Goal: Task Accomplishment & Management: Use online tool/utility

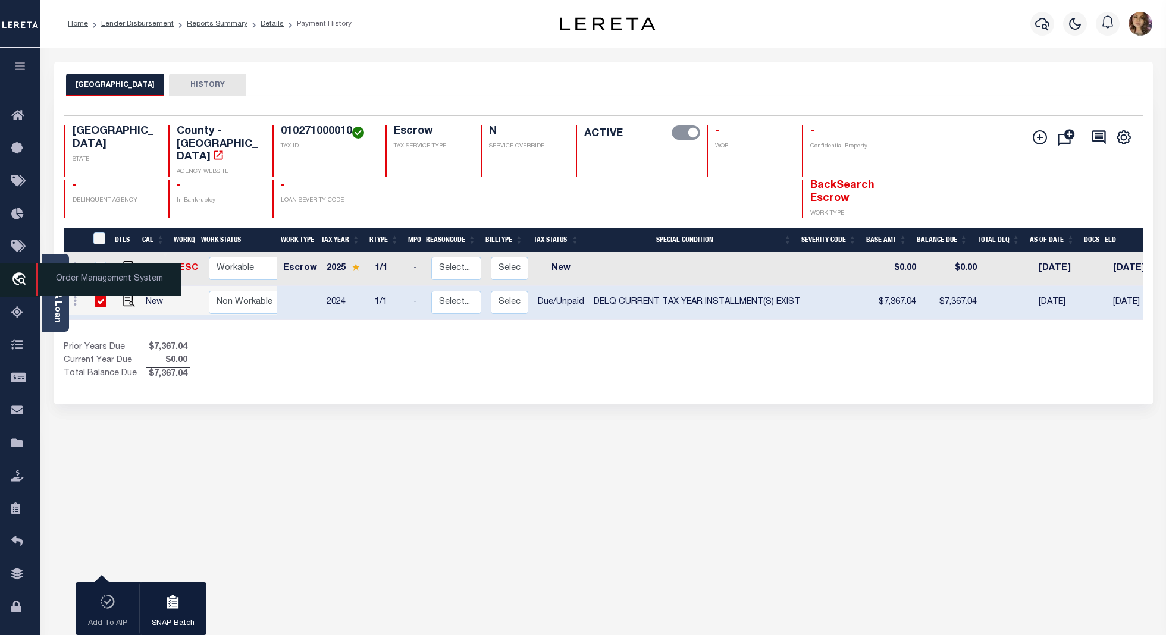
scroll to position [0, 174]
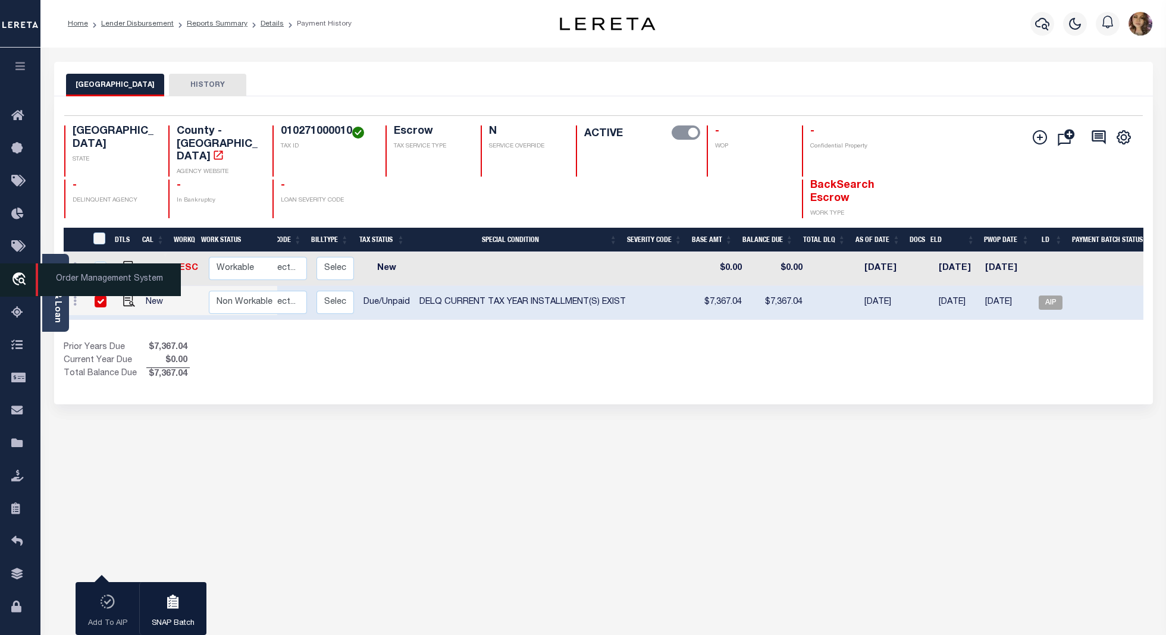
click at [27, 270] on link "travel_explore Order Management System" at bounding box center [20, 279] width 40 height 33
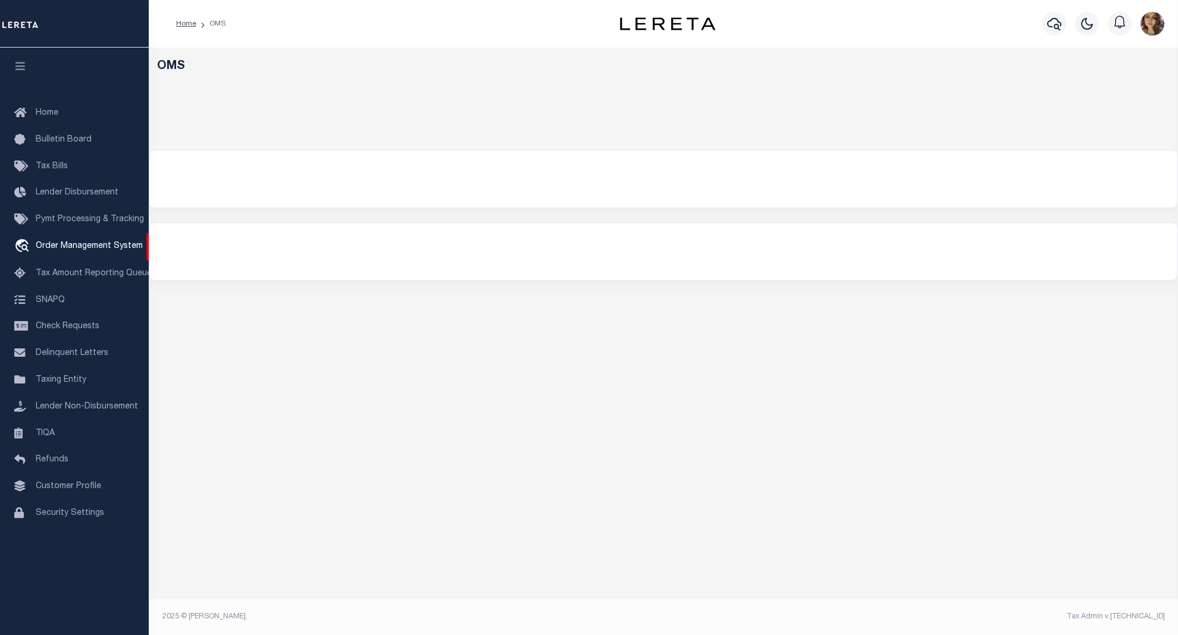
select select "200"
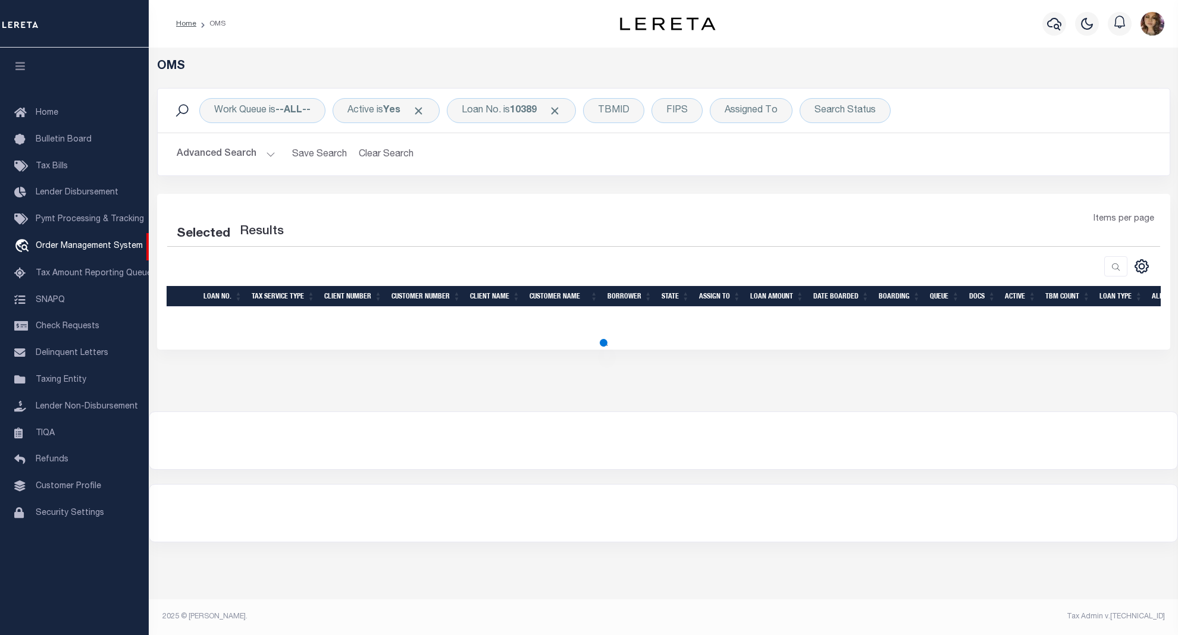
select select "200"
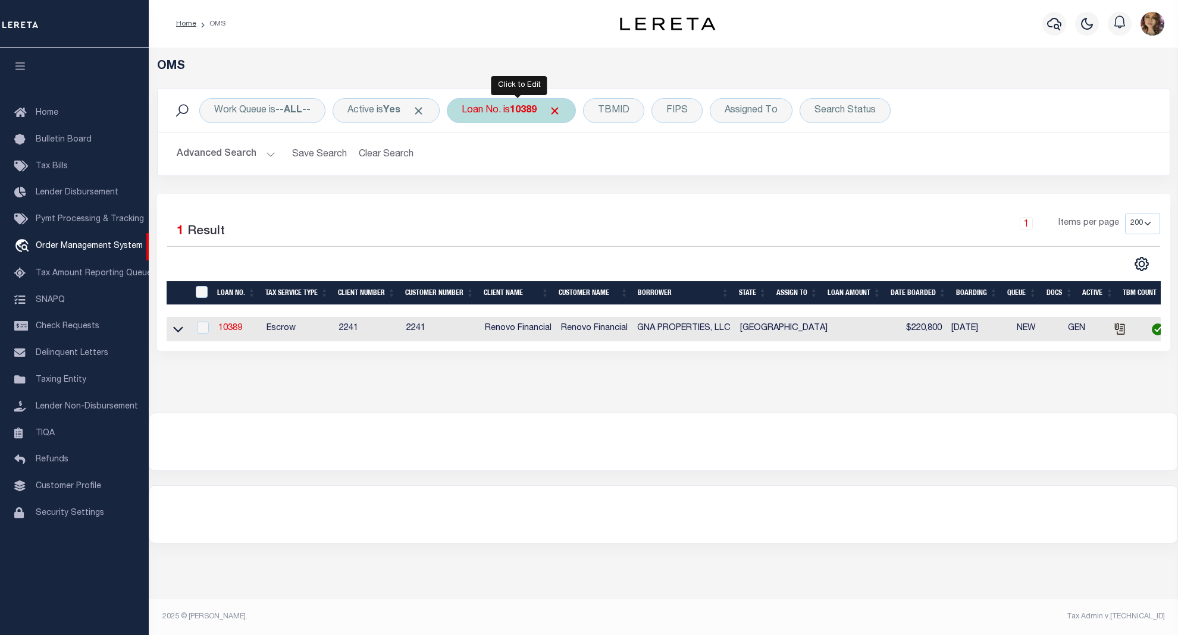
click at [512, 119] on div "Loan No. is 10389" at bounding box center [511, 110] width 129 height 25
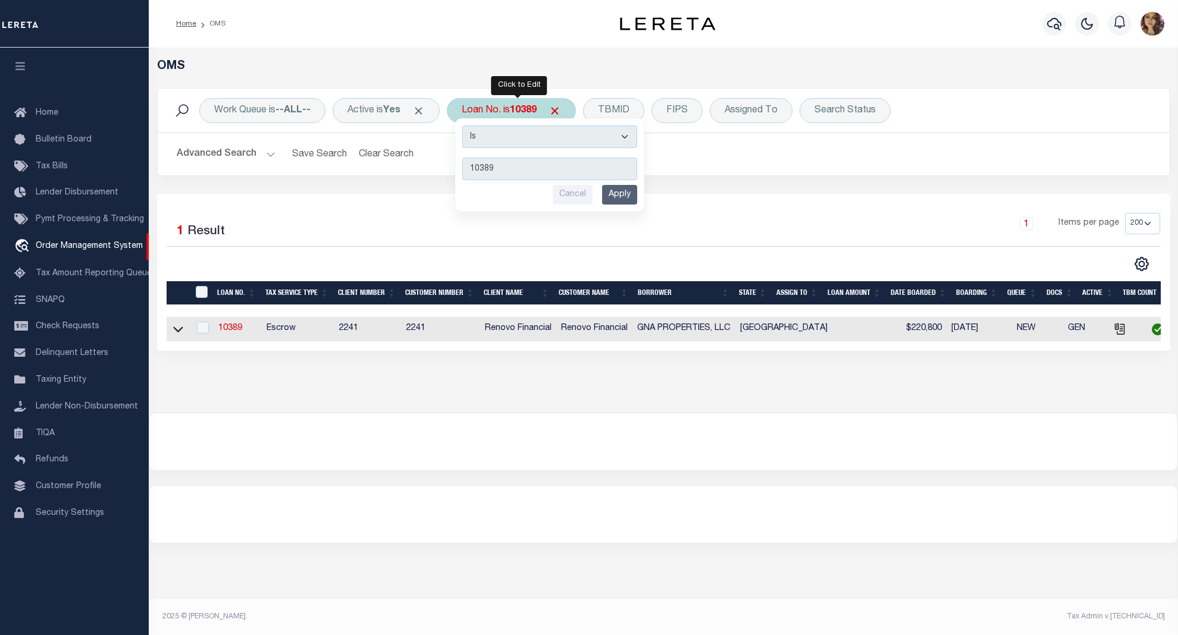
type input "1000044194"
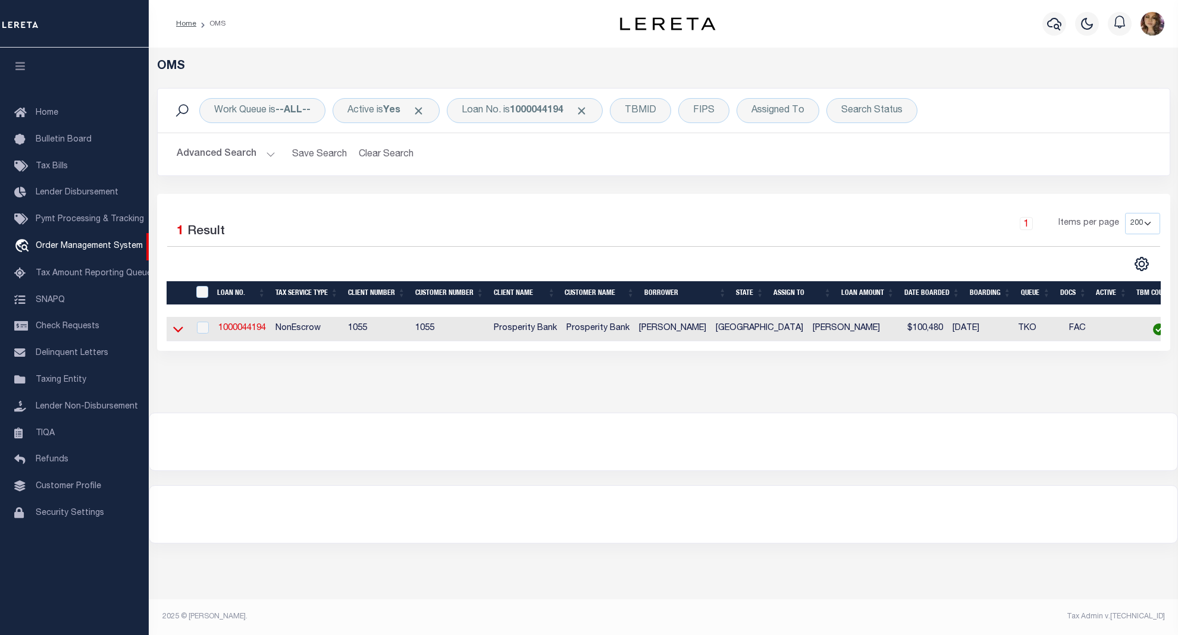
click at [179, 335] on icon at bounding box center [178, 329] width 10 height 12
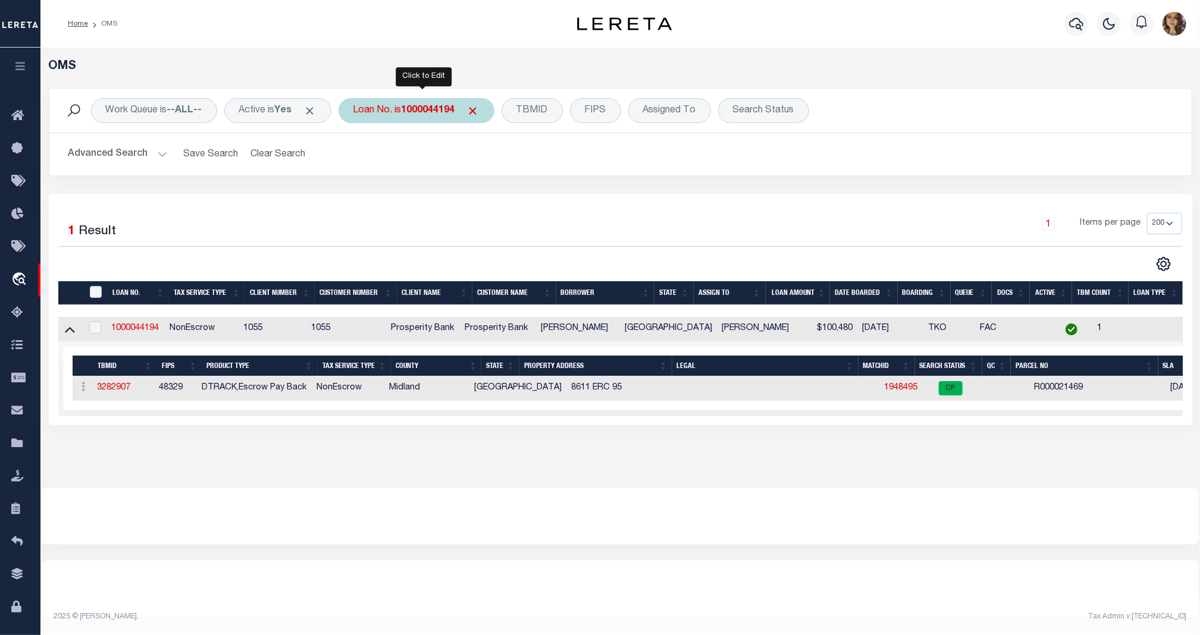
click at [415, 106] on b "1000044194" at bounding box center [428, 111] width 54 height 10
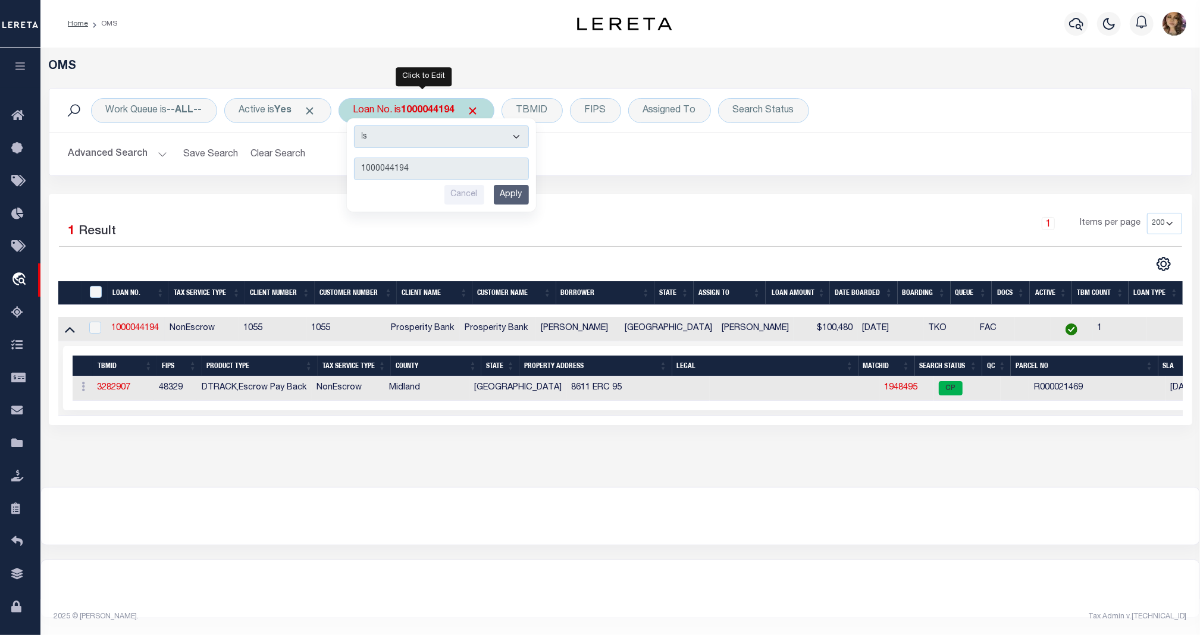
type input "1000005500"
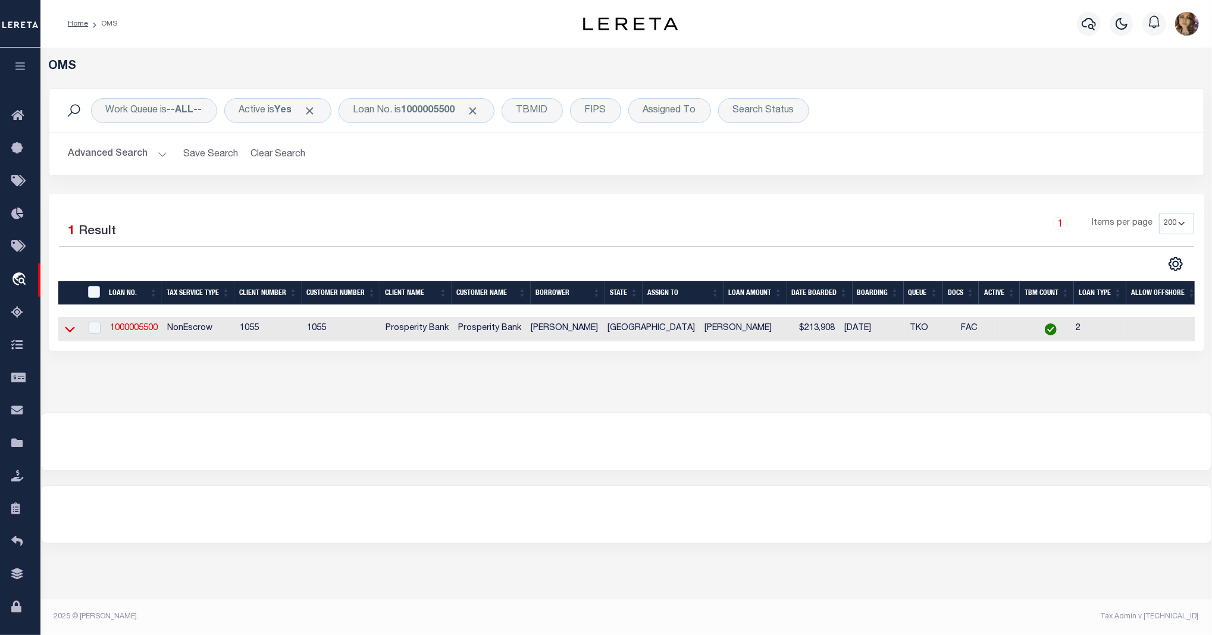
click at [70, 333] on icon at bounding box center [70, 329] width 10 height 12
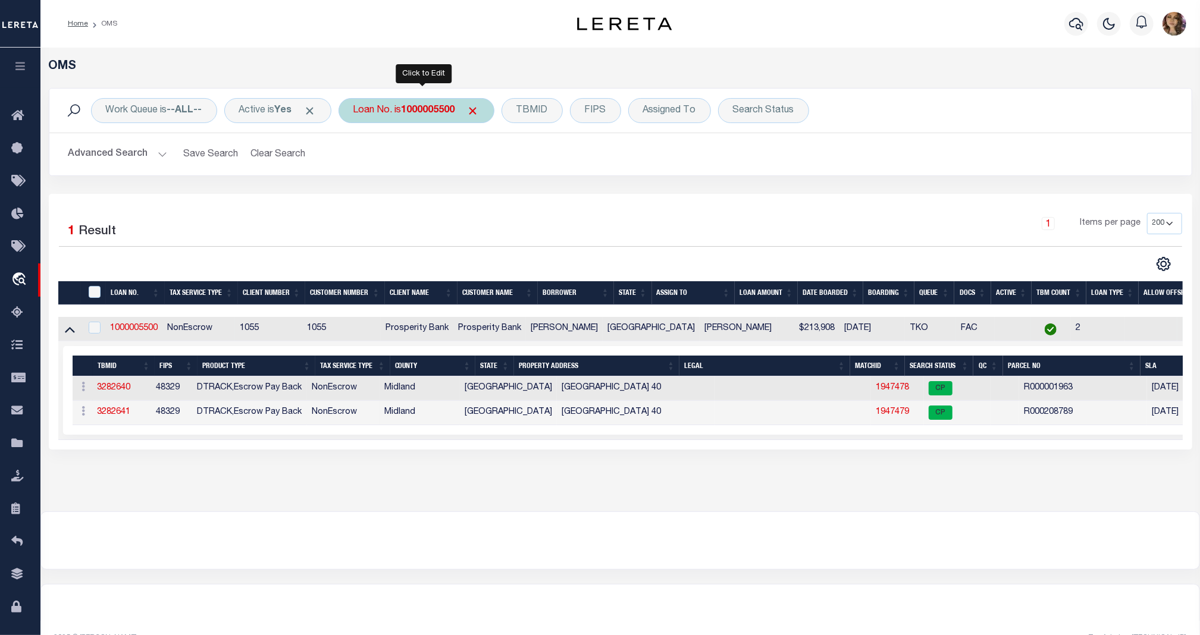
click at [421, 115] on b "1000005500" at bounding box center [428, 111] width 54 height 10
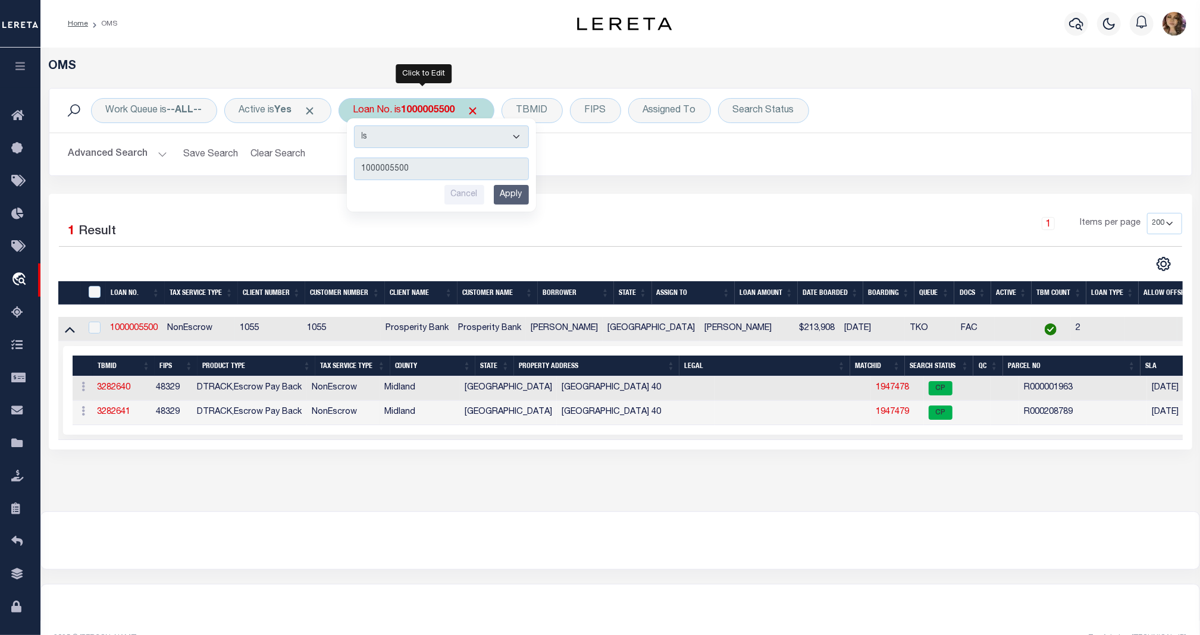
type input "1000016576"
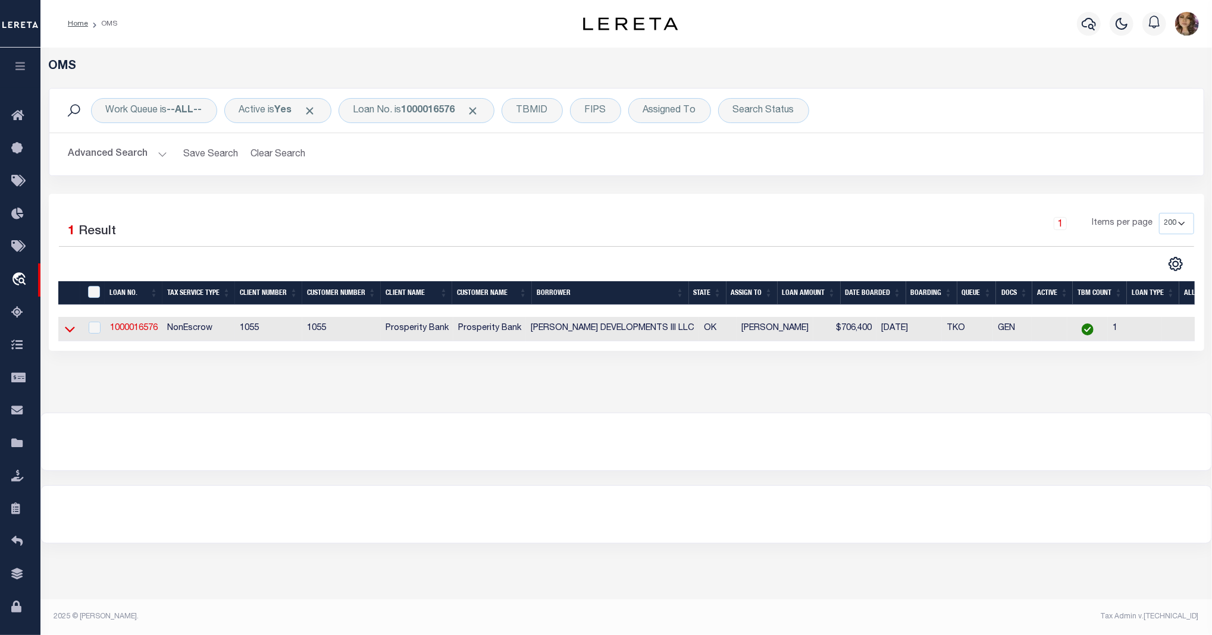
click at [72, 330] on icon at bounding box center [70, 329] width 10 height 12
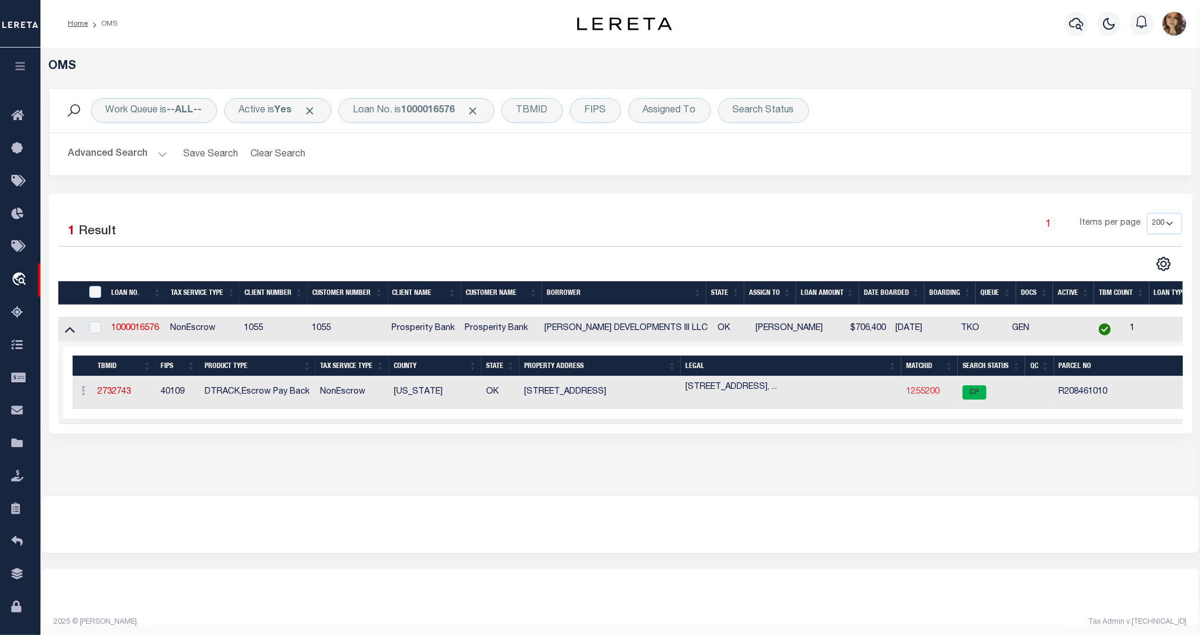
click at [931, 396] on link "1255200" at bounding box center [922, 392] width 33 height 8
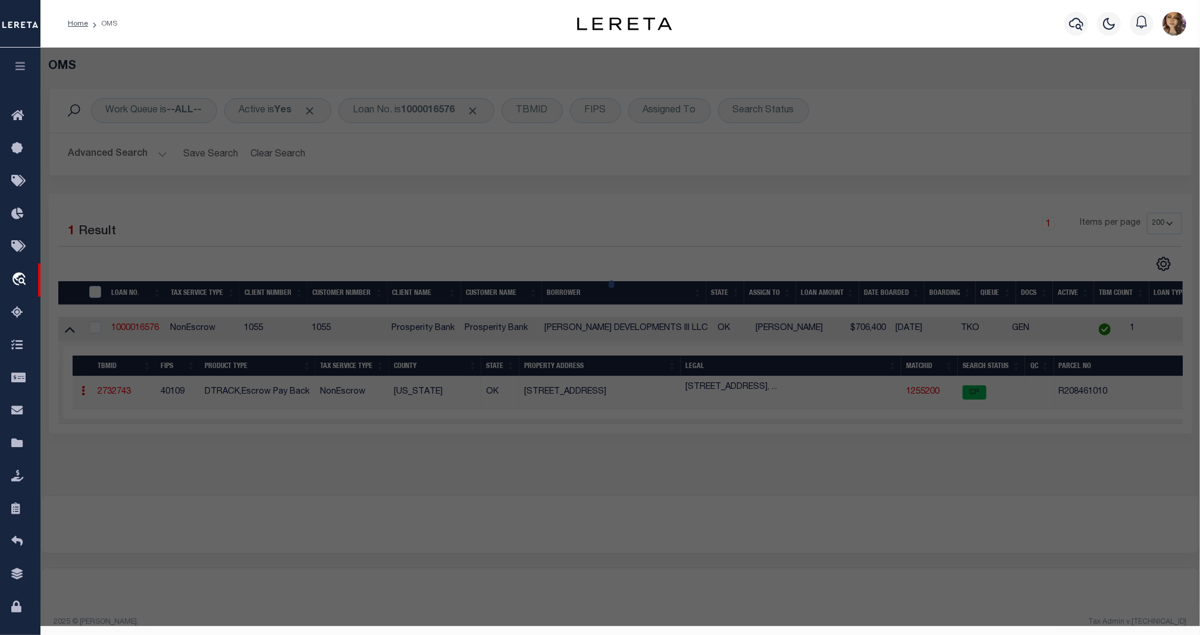
checkbox input "false"
select select "CP"
type input "MCWHIRTER DEVELOPMENTS III"
select select
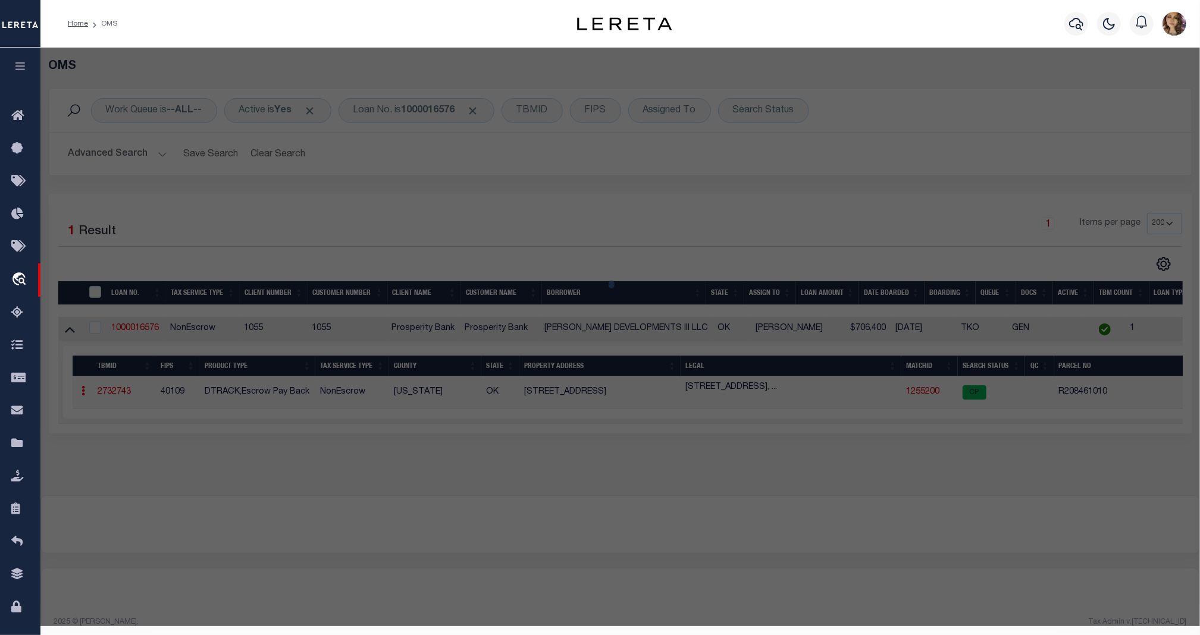
type input "3127 TINKER DIAGONAL ST"
checkbox input "false"
type input "DEL CITY OK 73115"
type textarea "WELLINGTON PARKE 002 000"
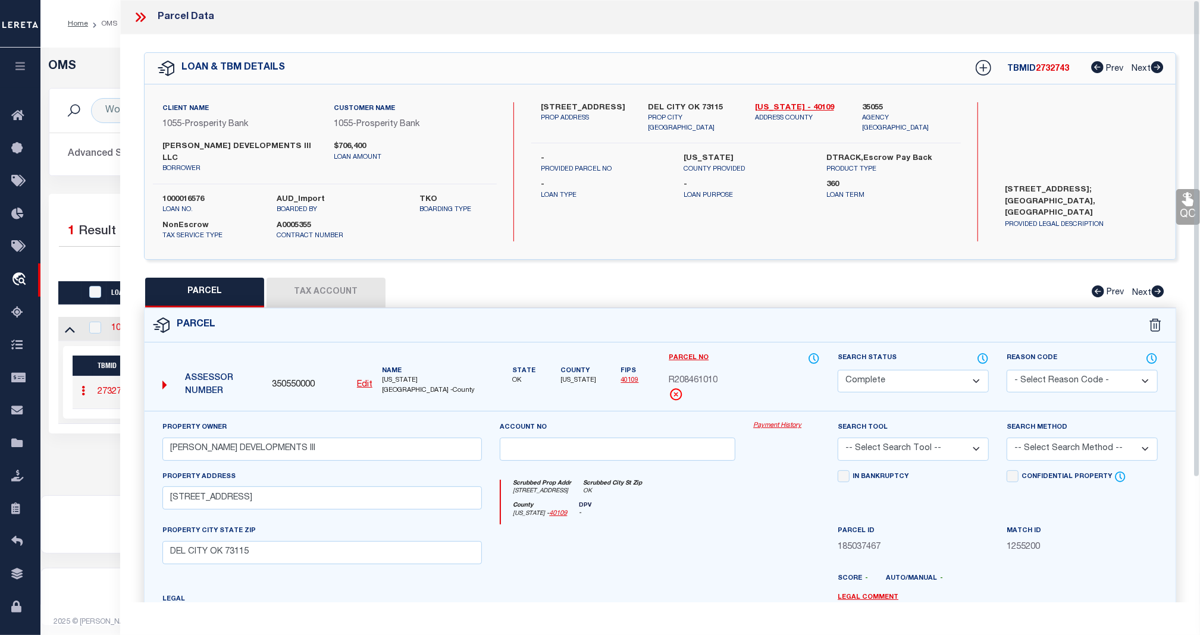
click at [786, 421] on link "Payment History" at bounding box center [786, 426] width 67 height 10
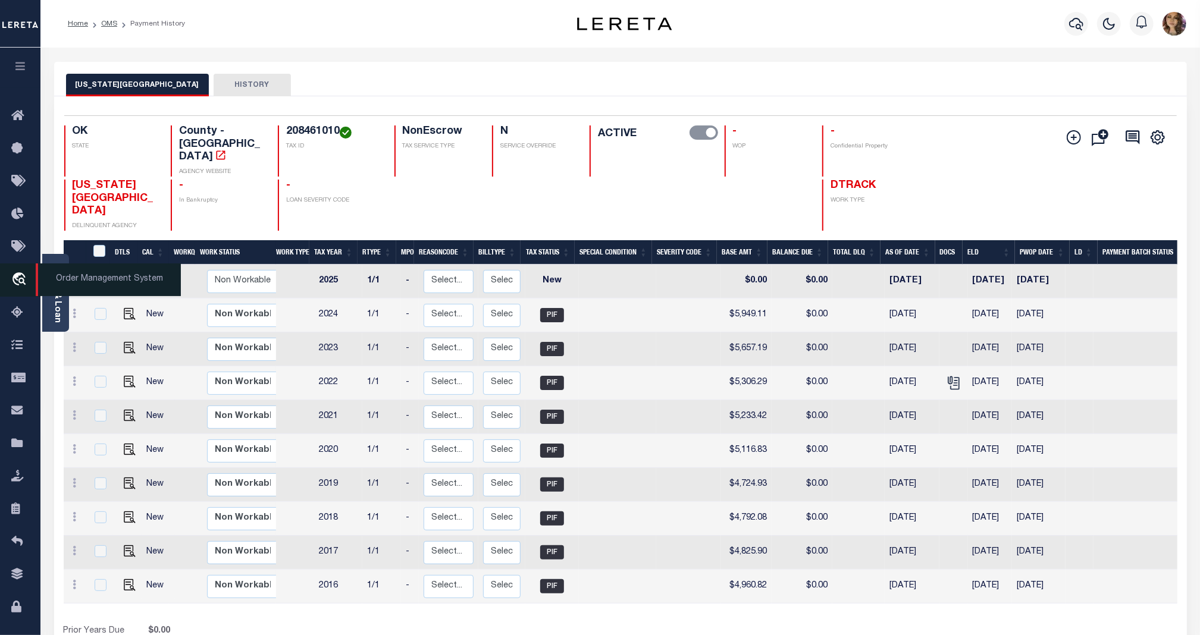
click at [75, 277] on span "Order Management System" at bounding box center [108, 279] width 145 height 33
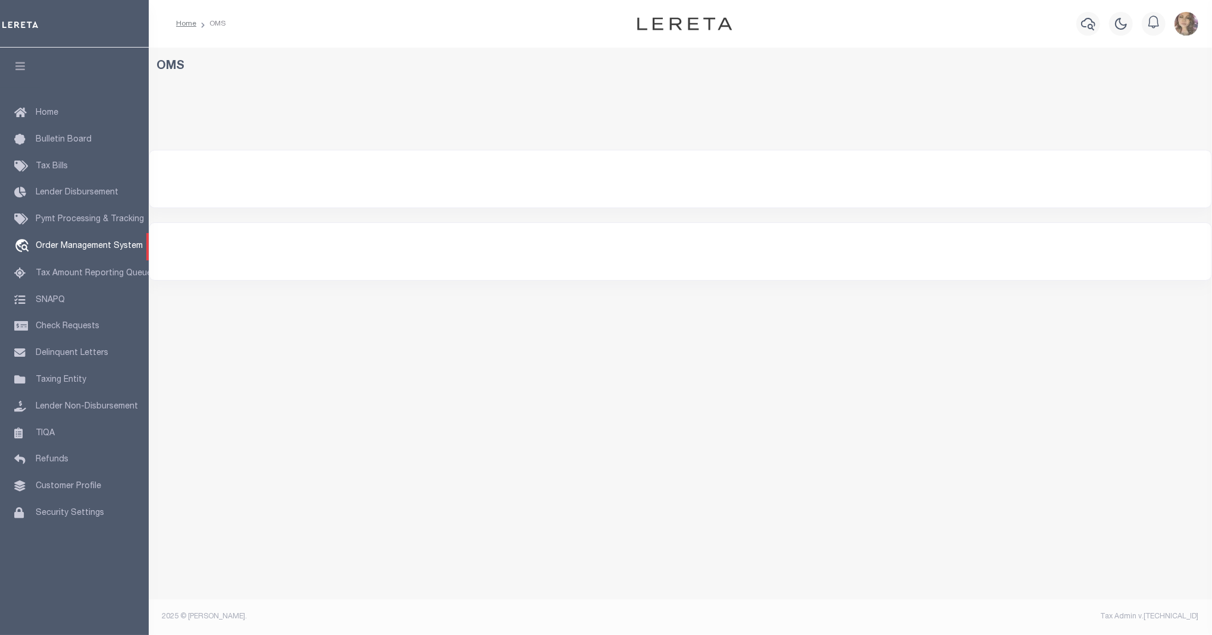
select select "200"
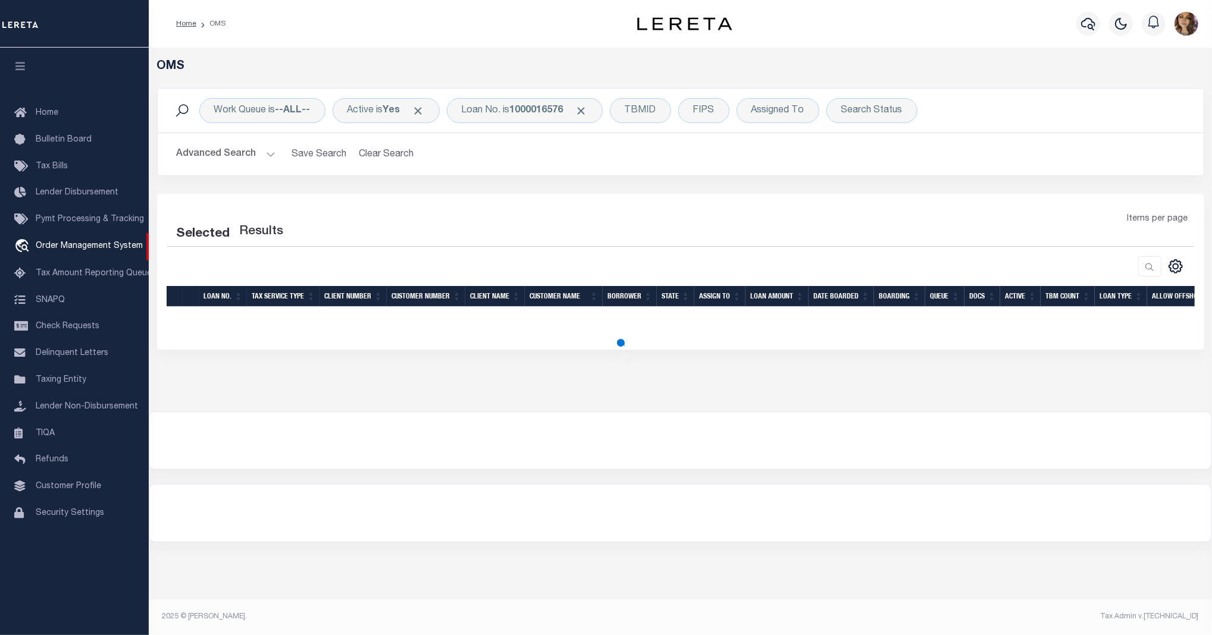
select select "200"
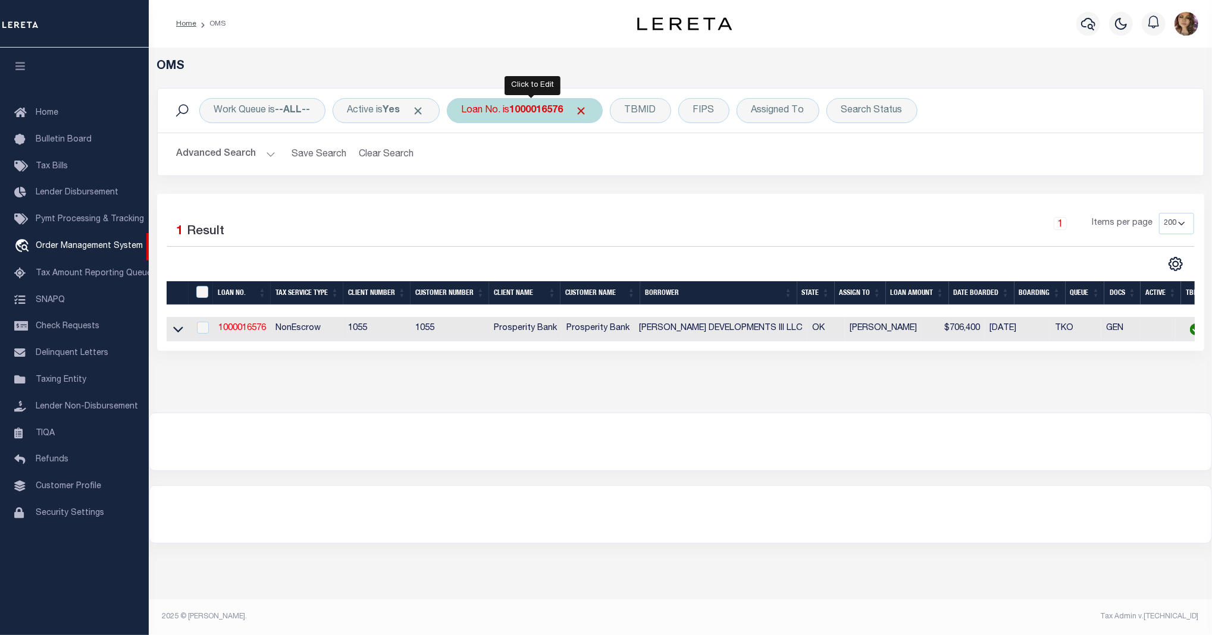
click at [534, 108] on b "1000016576" at bounding box center [537, 111] width 54 height 10
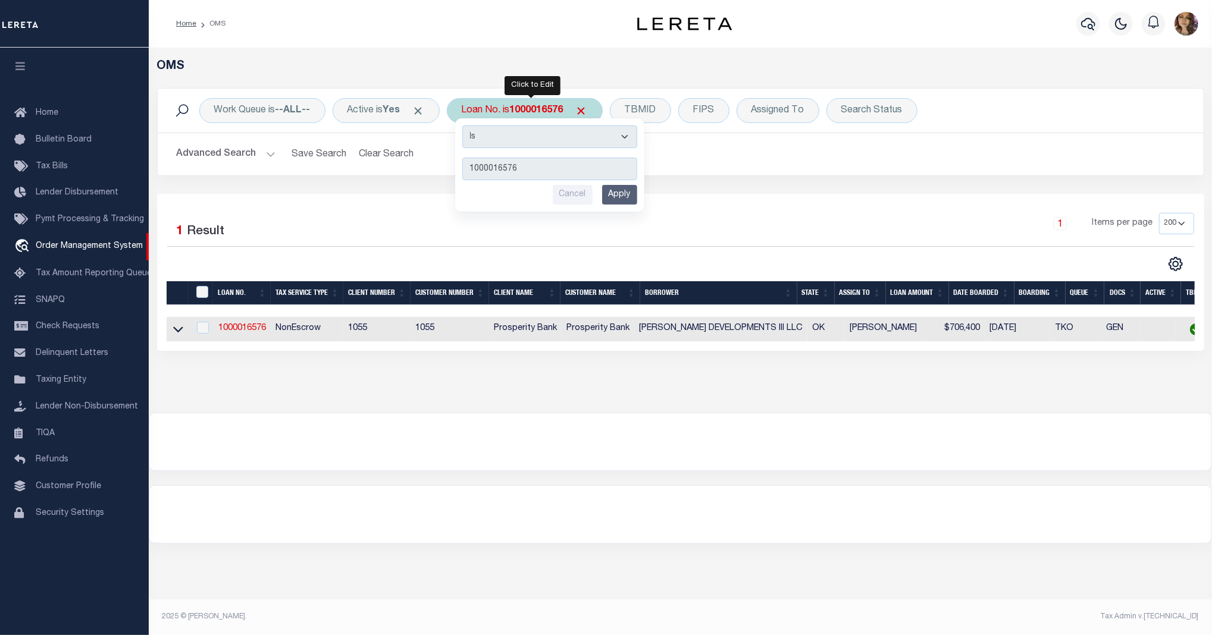
type input "19494"
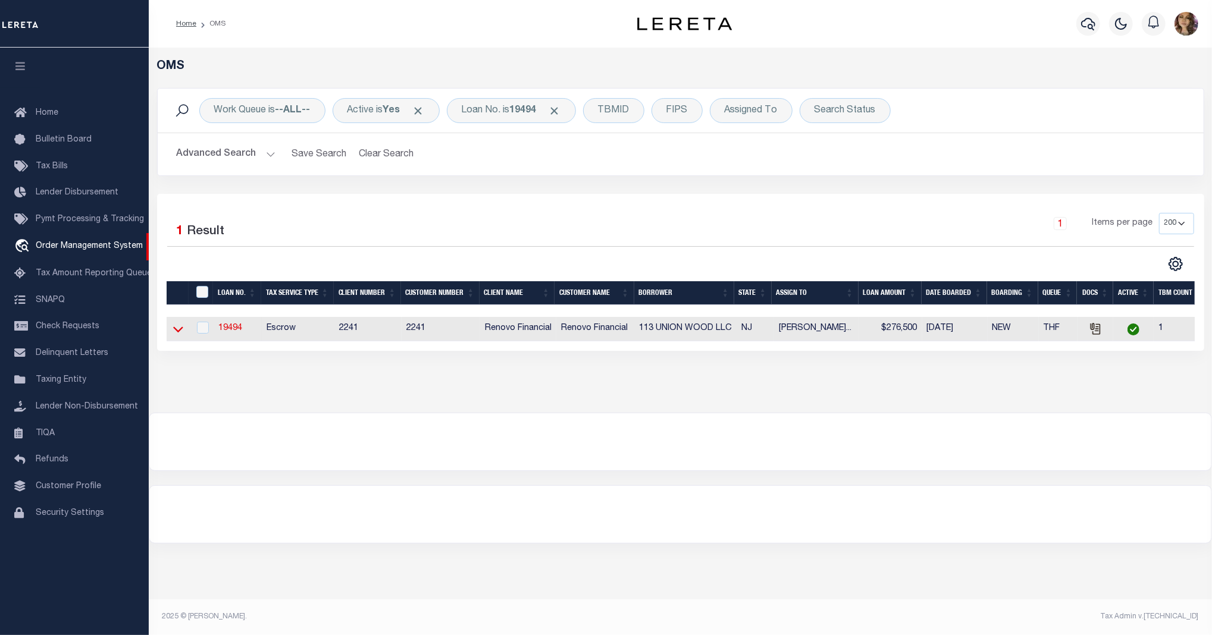
click at [175, 330] on icon at bounding box center [178, 329] width 10 height 12
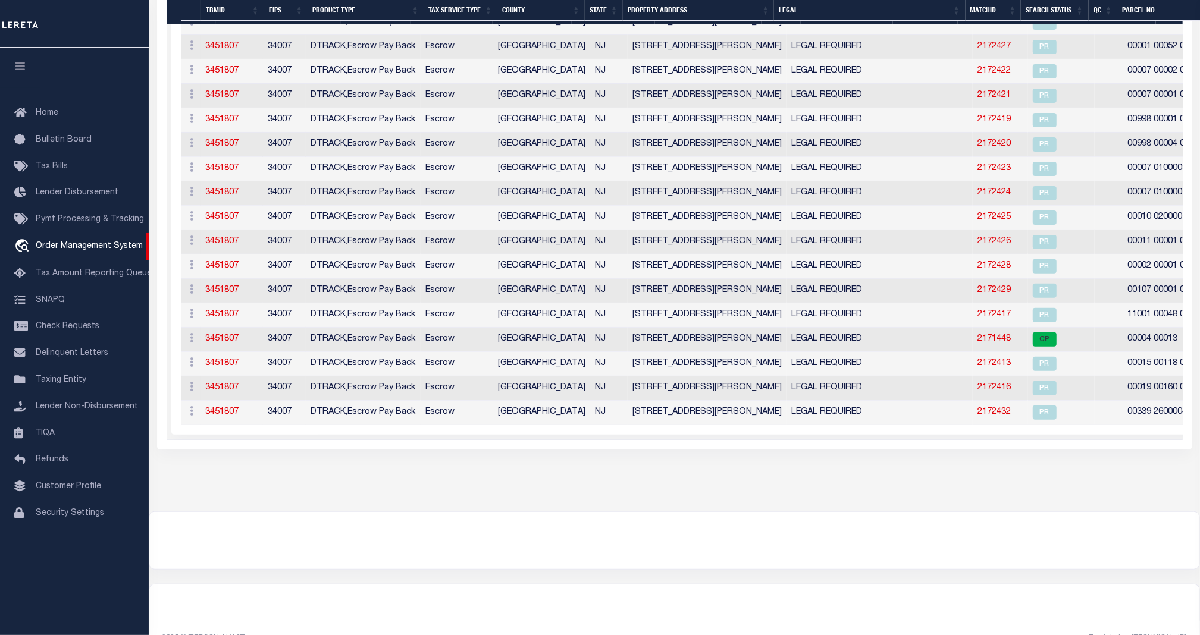
scroll to position [396, 0]
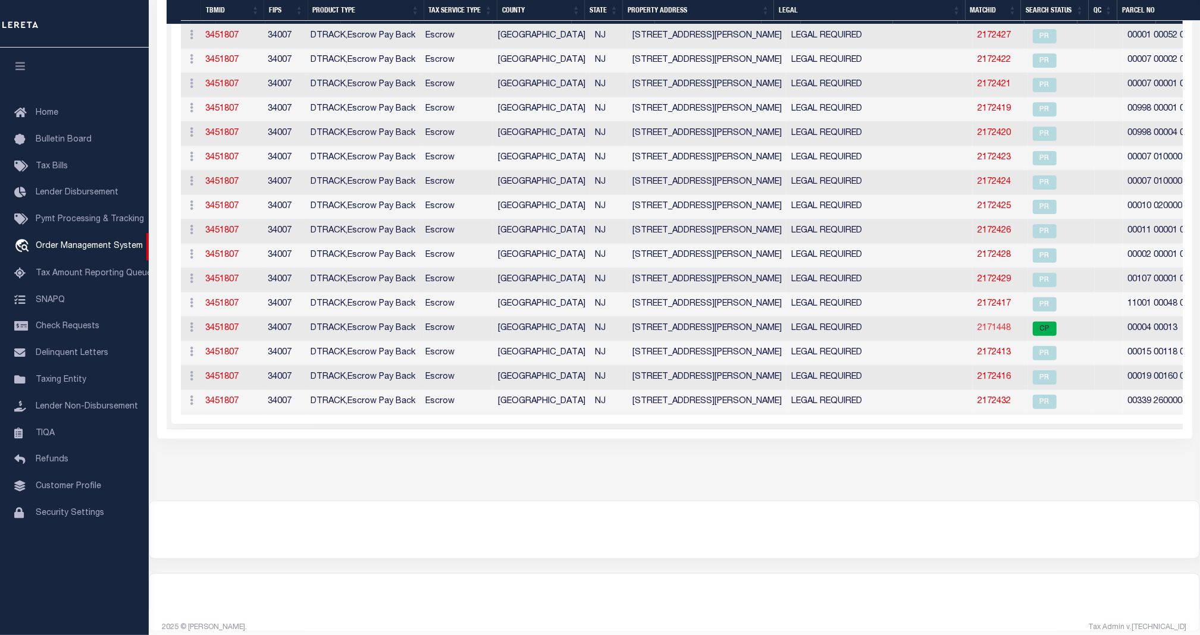
click at [992, 331] on link "2171448" at bounding box center [993, 328] width 33 height 8
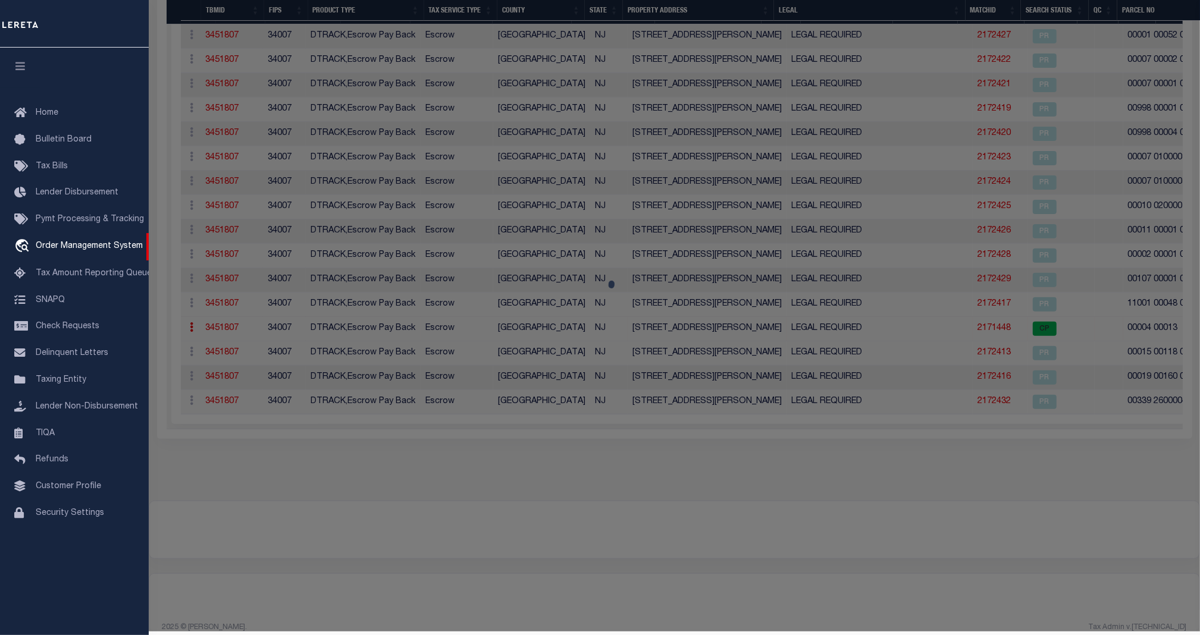
checkbox input "false"
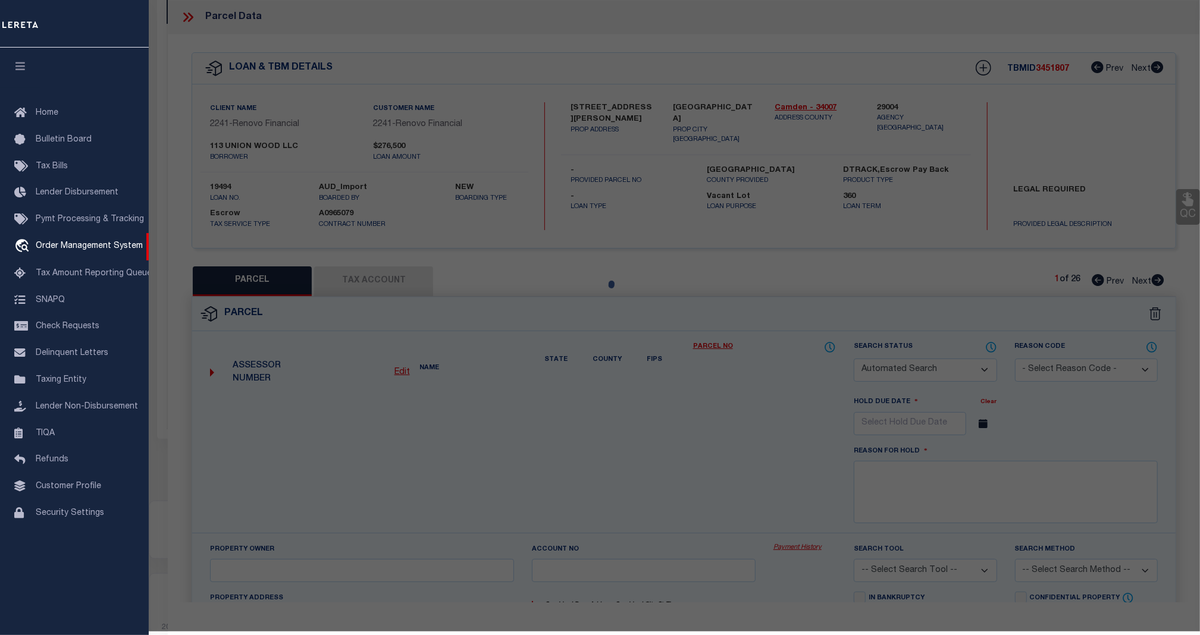
select select "CP"
type input "113 Union Wood Llc"
select select "AGW"
select select "LEG"
type input "1133 HOWARD AVE"
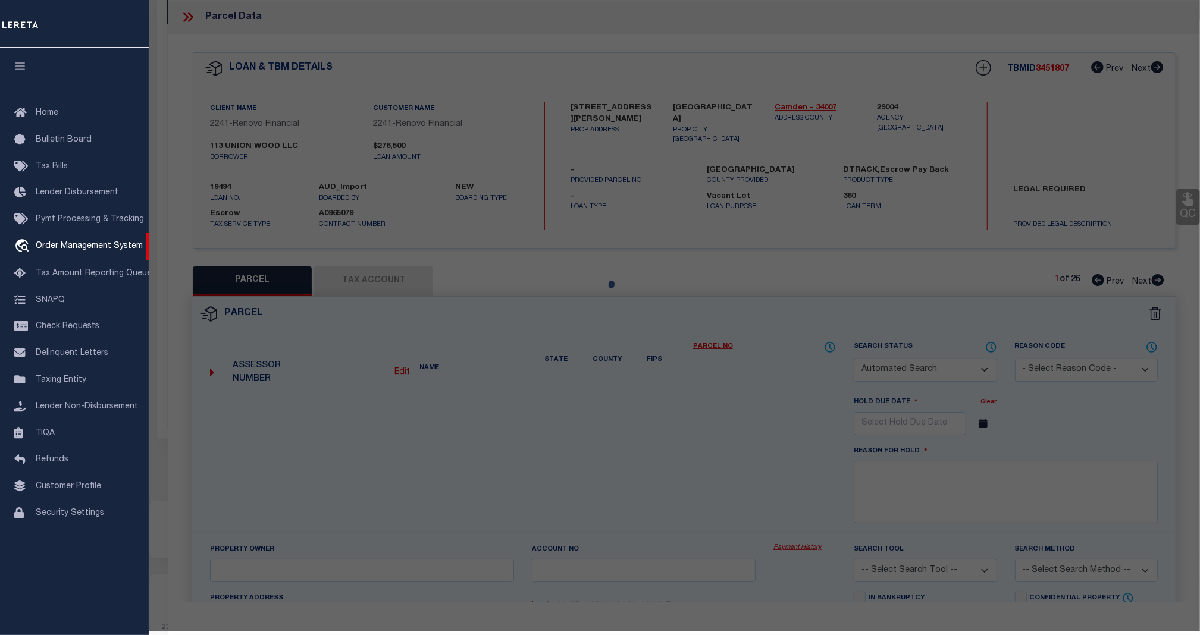
checkbox input "false"
type input "BELLMAWR, NJ 08031"
type textarea "LOT:13 BLK:4"
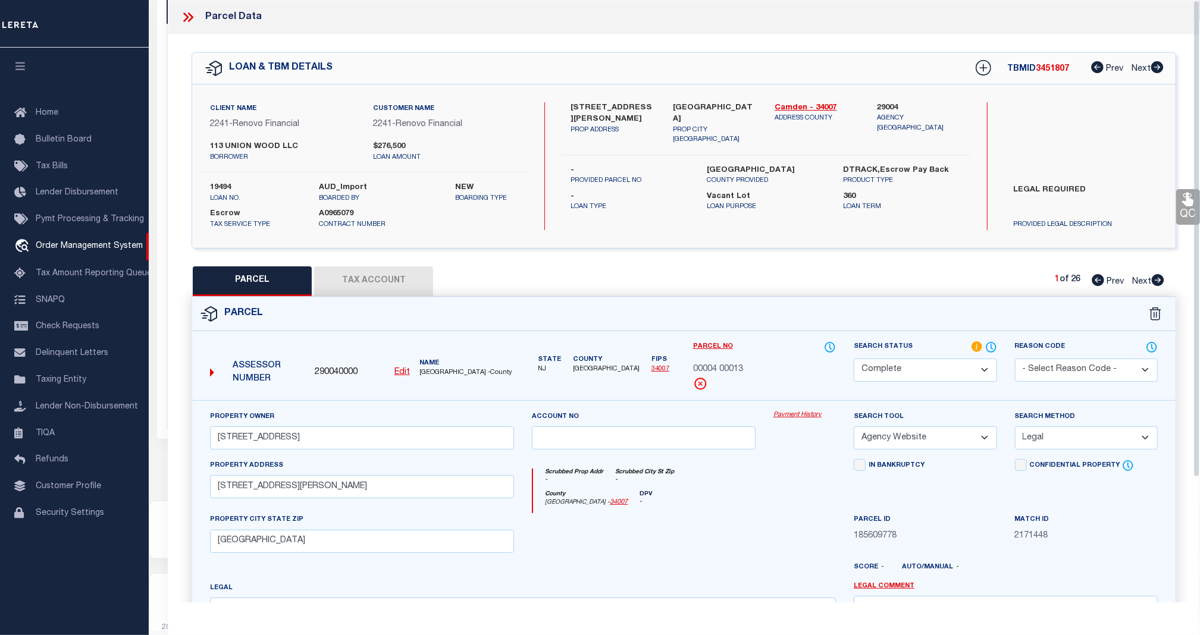
scroll to position [393, 0]
click at [799, 415] on link "Payment History" at bounding box center [804, 415] width 62 height 10
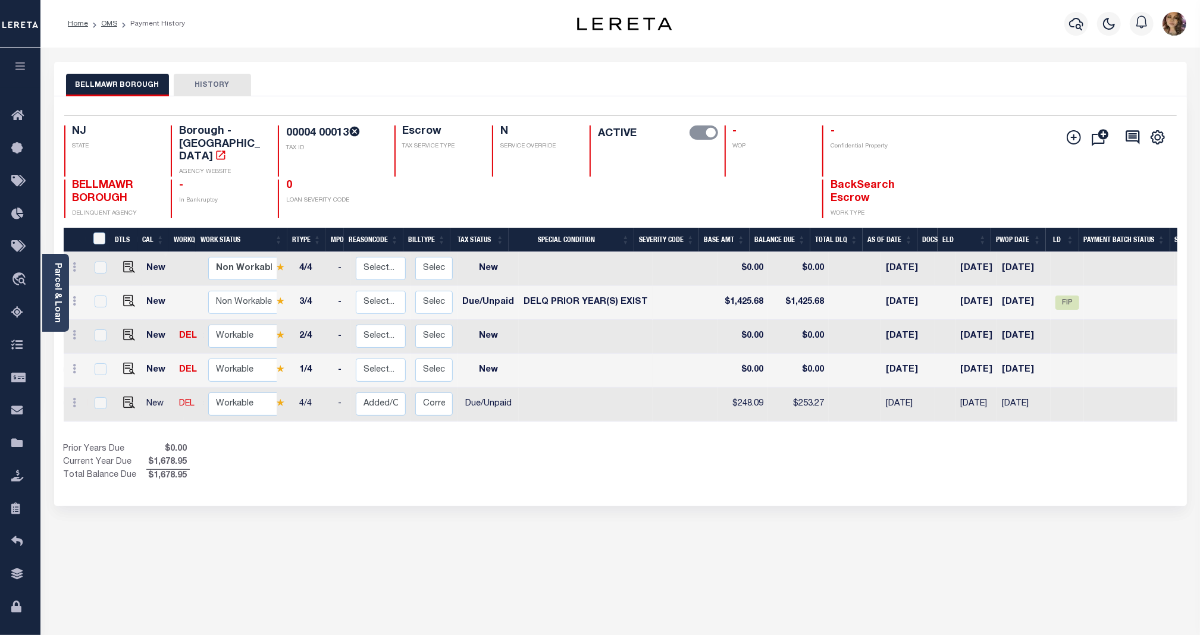
scroll to position [0, 96]
click at [1061, 296] on span "FIP" at bounding box center [1065, 303] width 24 height 14
checkbox input "true"
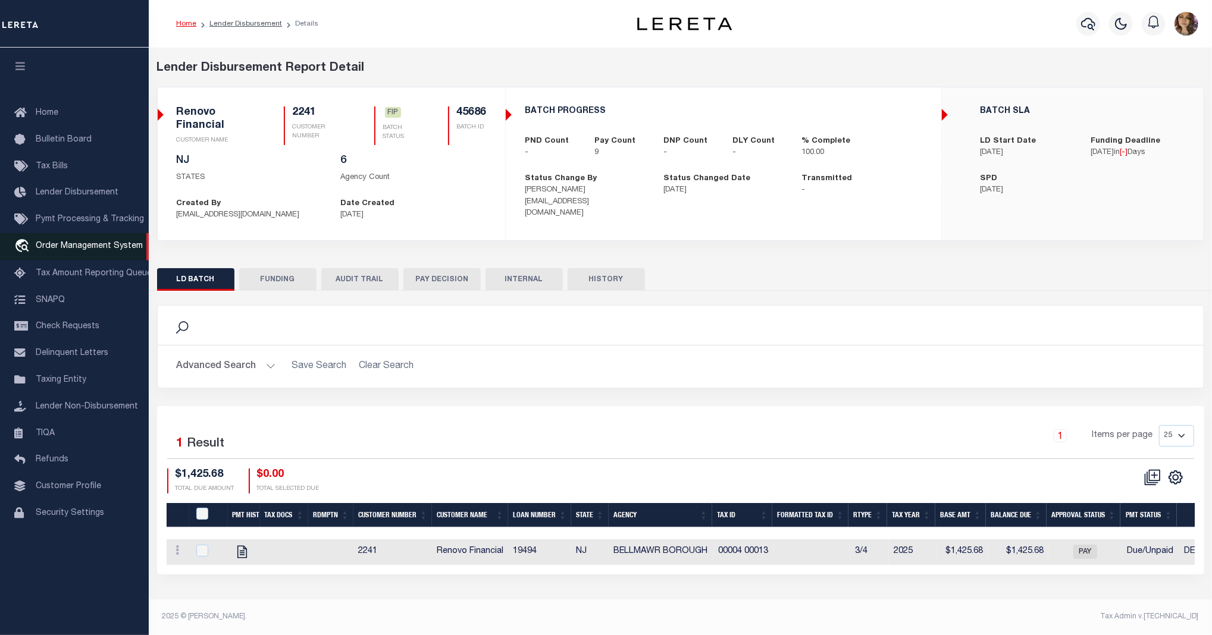
click at [96, 245] on span "Order Management System" at bounding box center [89, 246] width 107 height 8
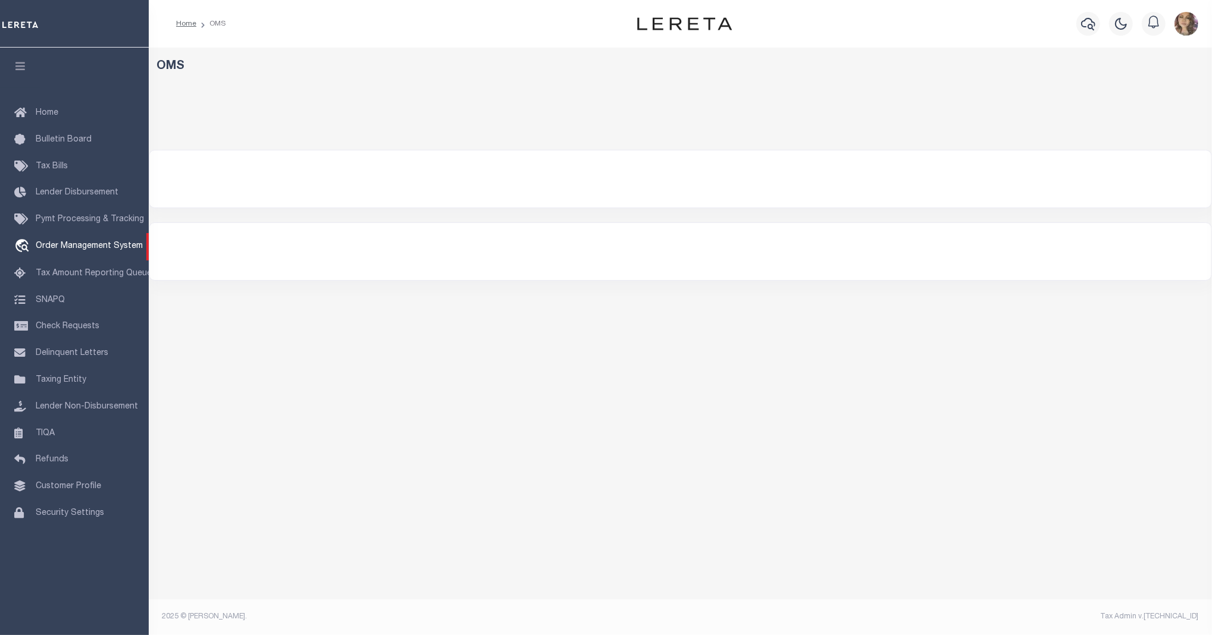
select select "200"
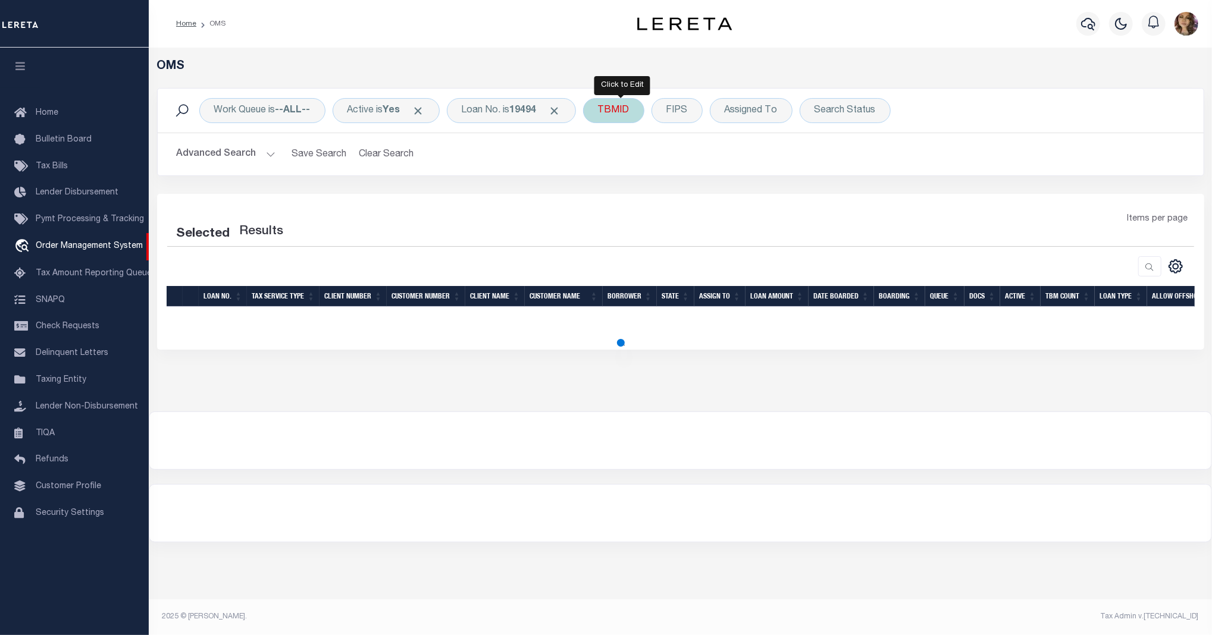
select select "200"
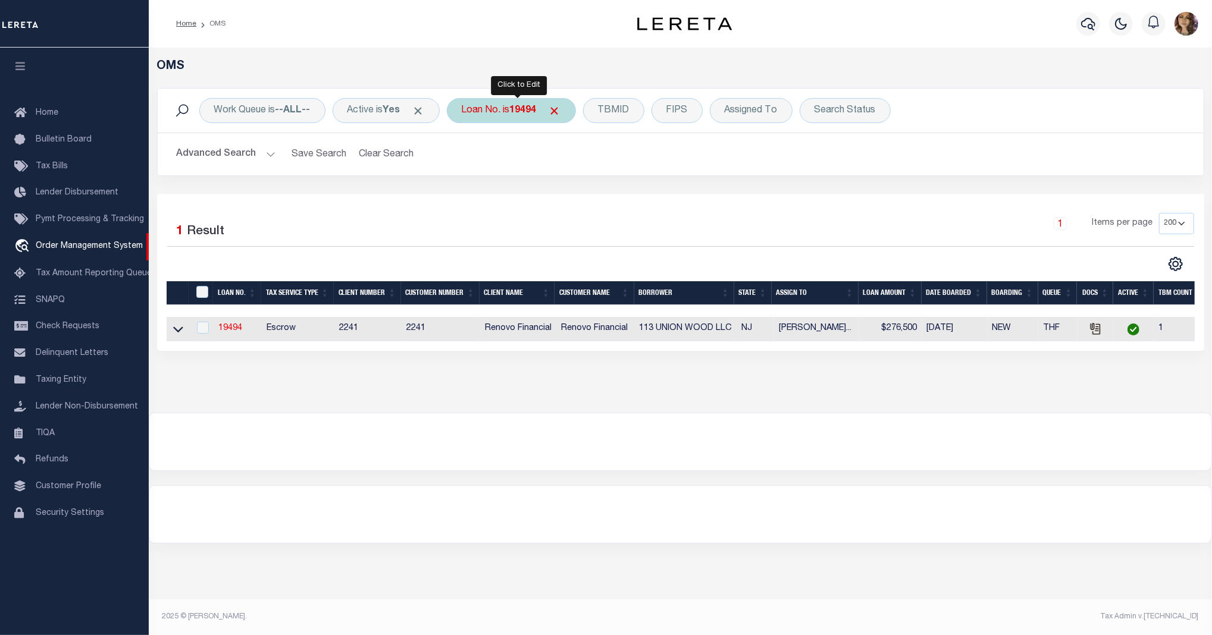
click at [519, 115] on b "19494" at bounding box center [523, 111] width 27 height 10
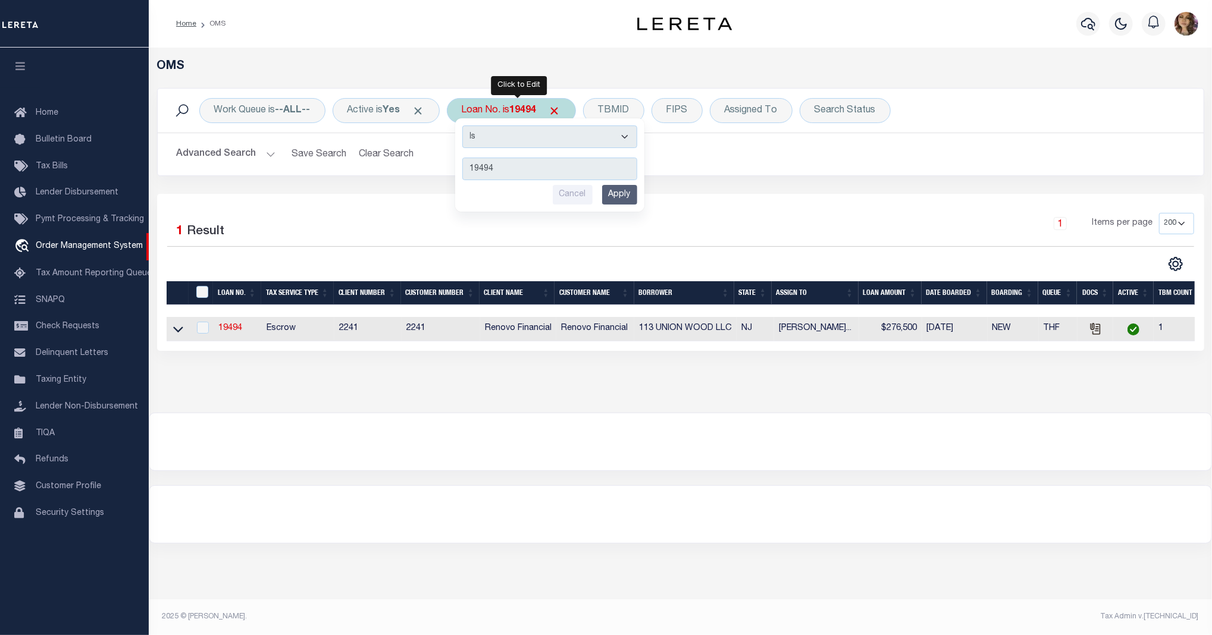
type input "1322734698"
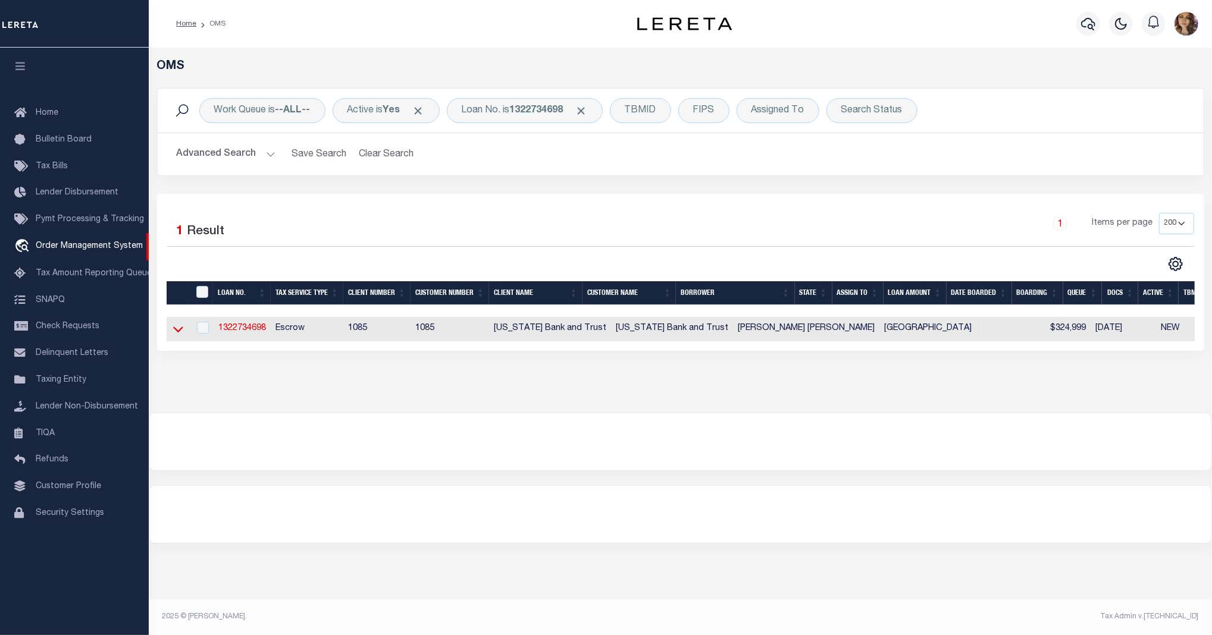
click at [177, 332] on icon at bounding box center [178, 329] width 10 height 12
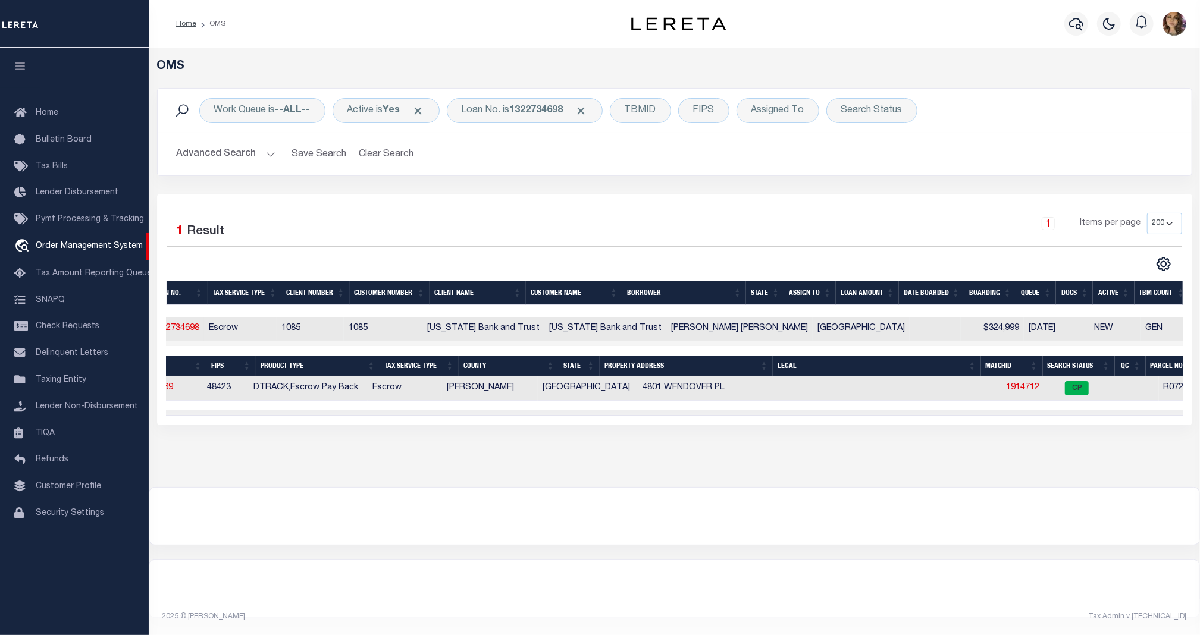
scroll to position [0, 91]
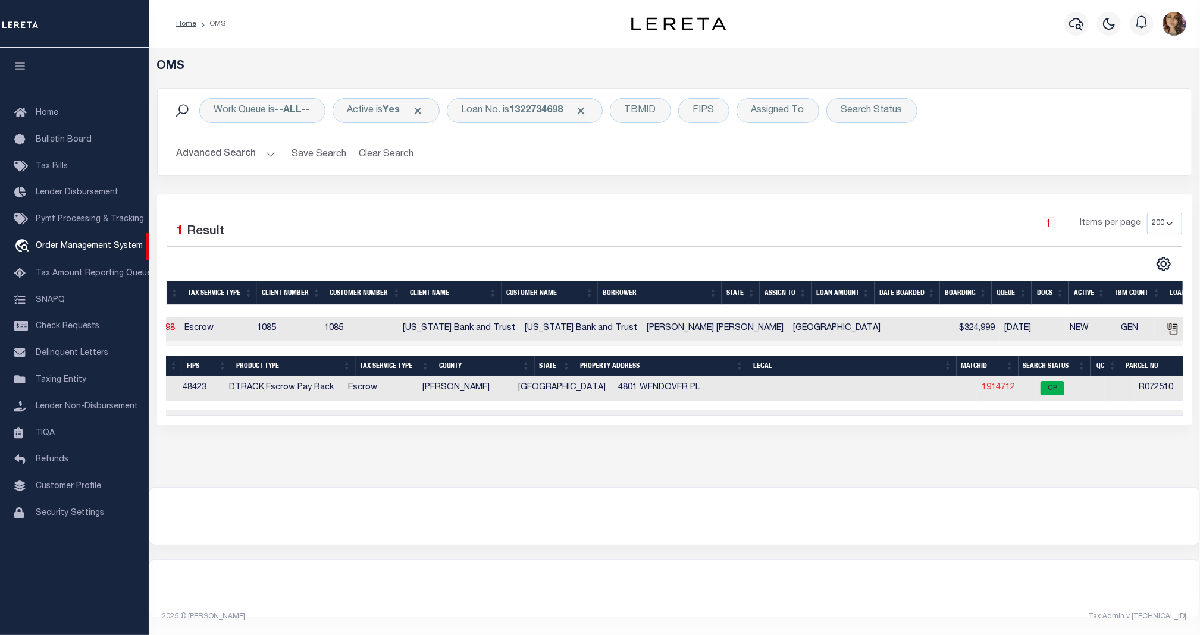
click at [981, 386] on link "1914712" at bounding box center [997, 388] width 33 height 8
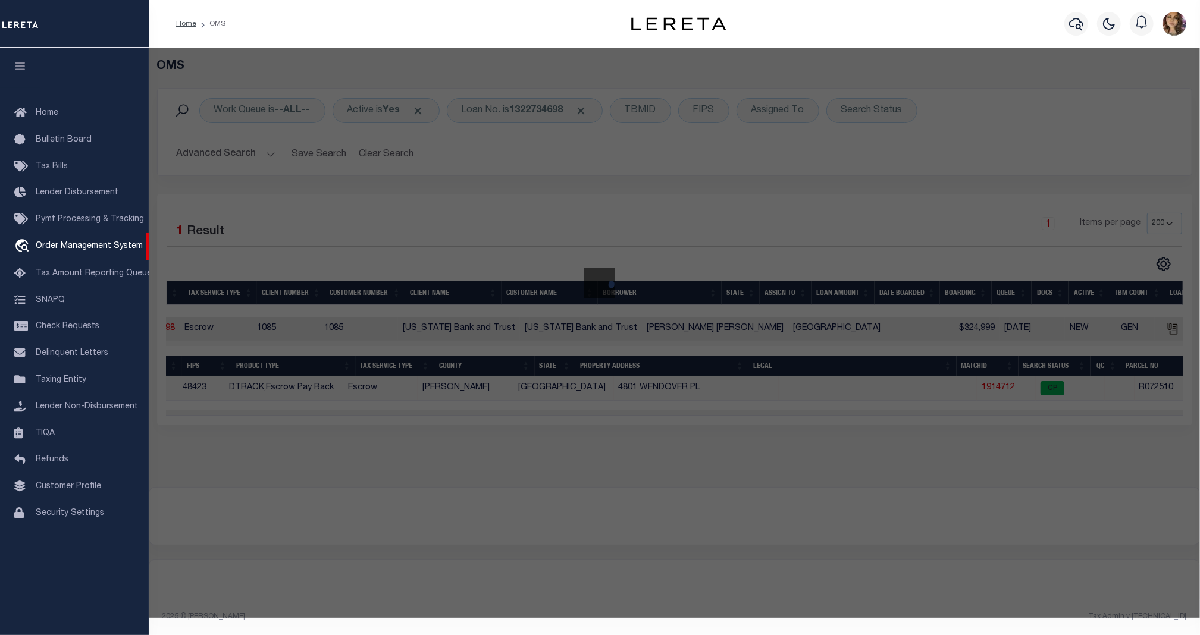
checkbox input "false"
select select "CP"
type input "[PERSON_NAME] & [PERSON_NAME]"
type input "150000103223012000"
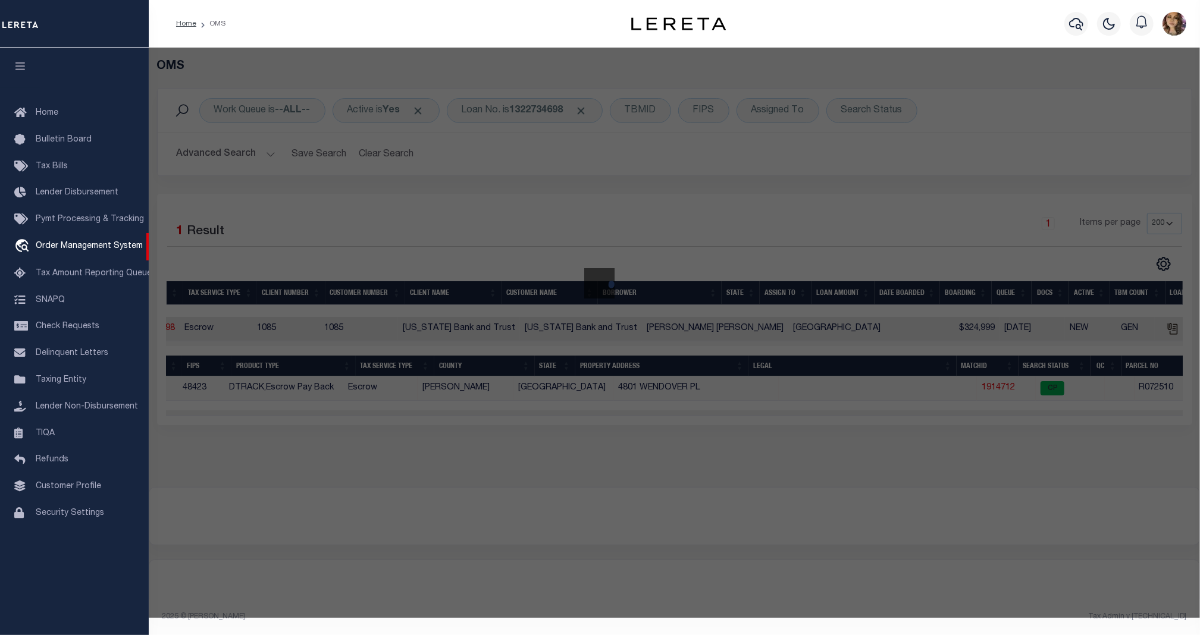
type input "4801 WENDOVER PL"
checkbox input "false"
type input "TYLER TX"
type textarea "4801 WENDOVER PL C189 I-19.4[GEOGRAPHIC_DATA] U-10 BLOCK 1032-W LOT 12 0.000"
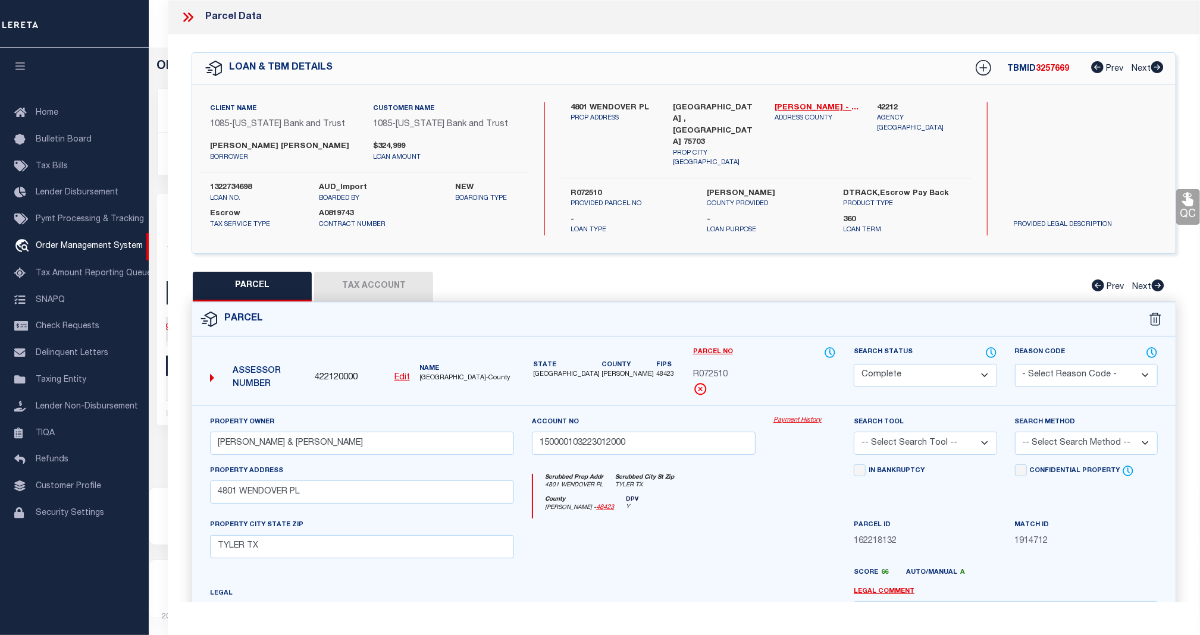
click at [783, 416] on link "Payment History" at bounding box center [804, 421] width 62 height 10
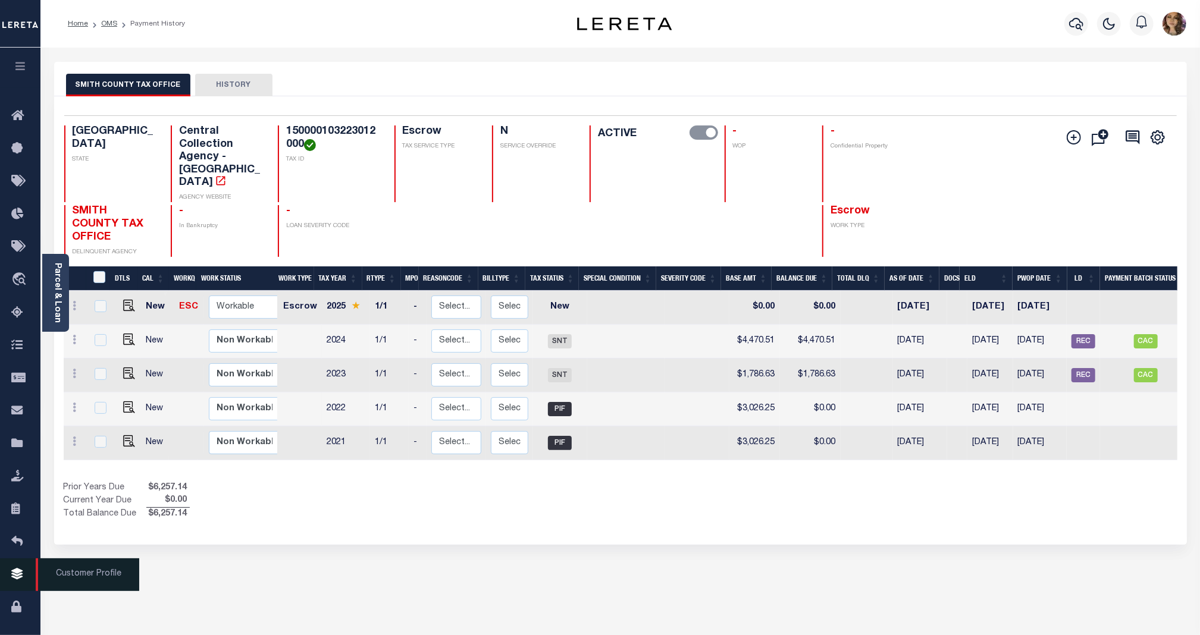
click at [77, 572] on span "Customer Profile" at bounding box center [87, 575] width 103 height 33
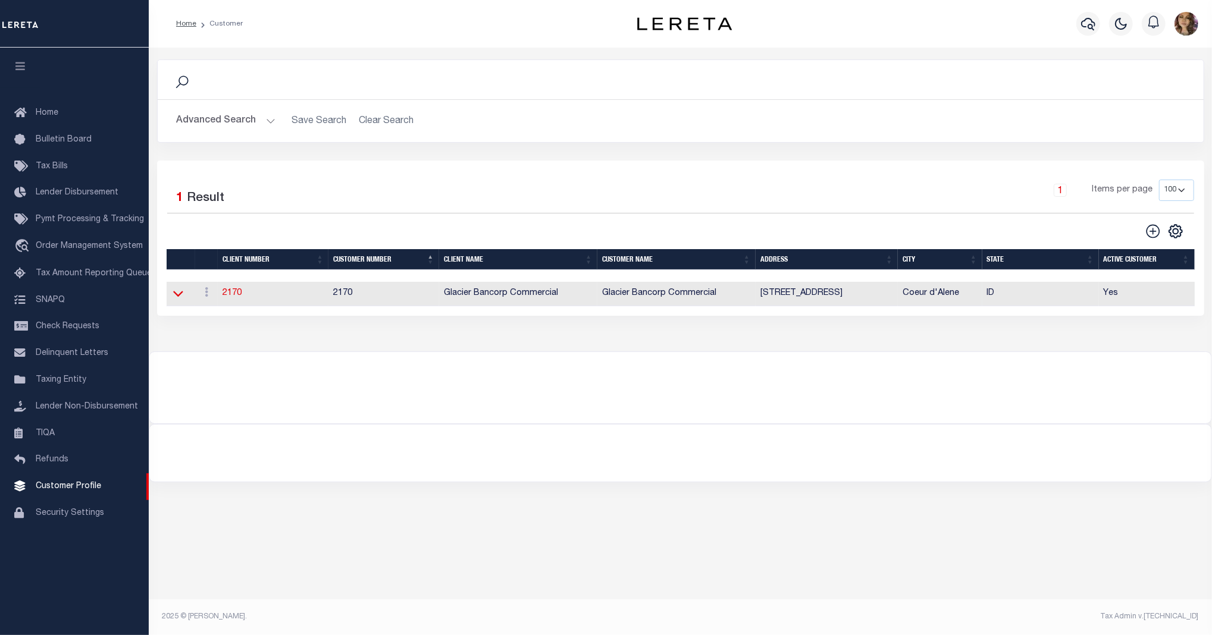
click at [179, 296] on icon at bounding box center [178, 293] width 10 height 12
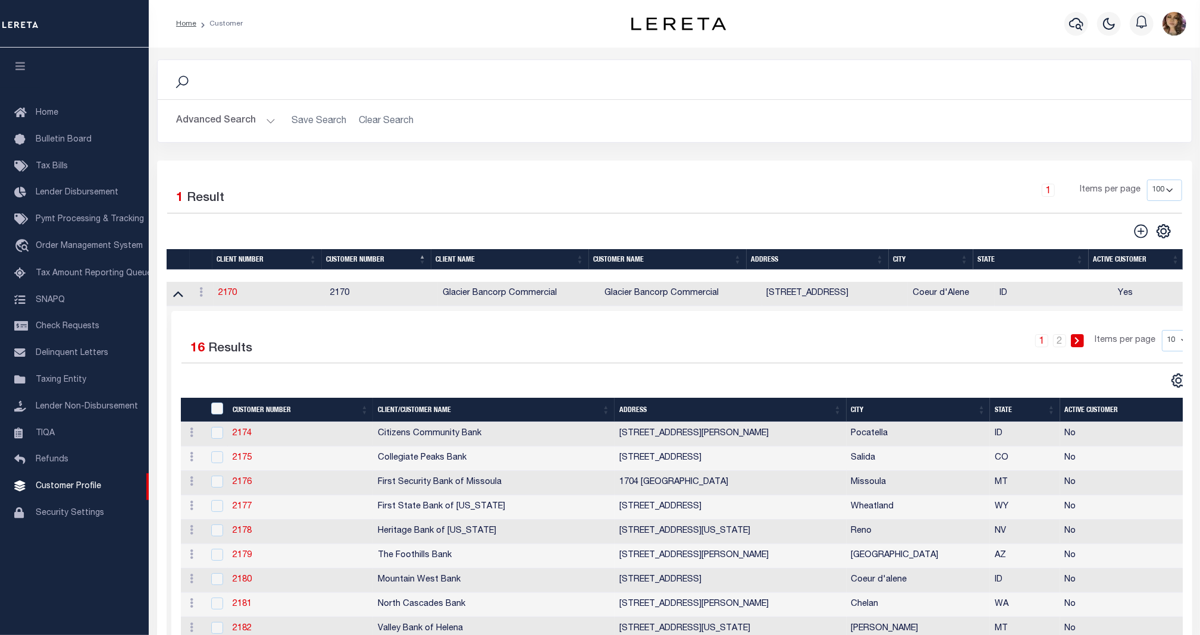
click at [265, 122] on button "Advanced Search" at bounding box center [226, 120] width 99 height 23
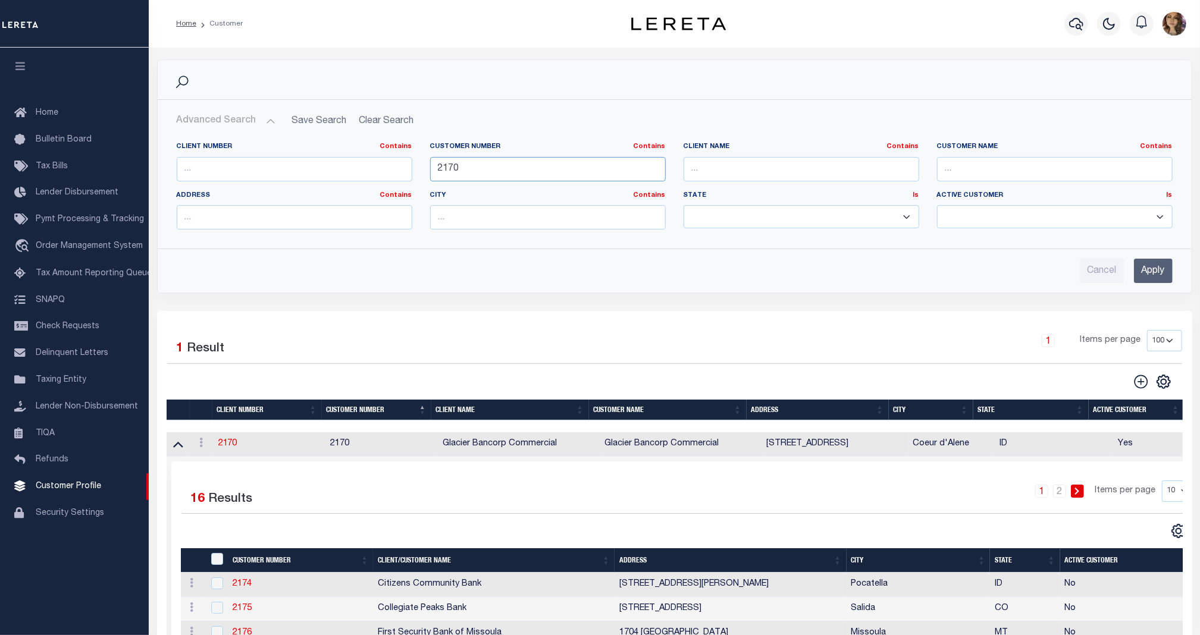
drag, startPoint x: 486, startPoint y: 170, endPoint x: 403, endPoint y: 162, distance: 83.6
click at [403, 162] on div "Client Number Contains Contains Is Customer Number Contains Contains Is 2170 Is" at bounding box center [675, 190] width 1014 height 97
click at [741, 165] on input "text" at bounding box center [801, 169] width 236 height 24
type input "boston"
click at [1171, 266] on input "Apply" at bounding box center [1153, 271] width 39 height 24
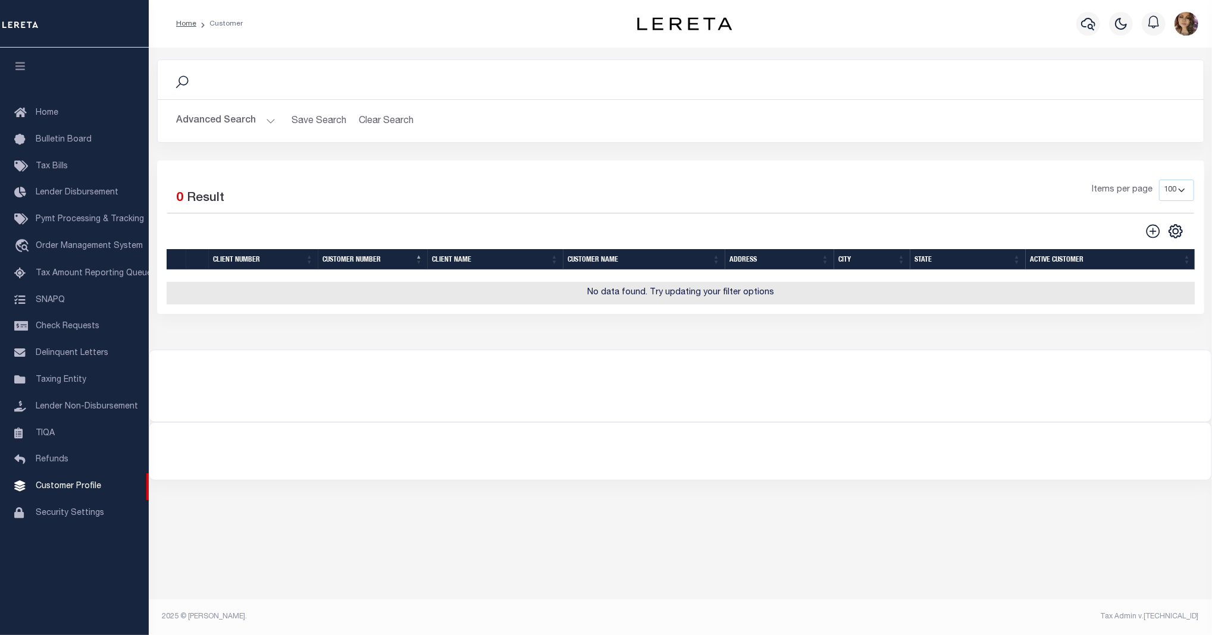
click at [266, 115] on button "Advanced Search" at bounding box center [226, 120] width 99 height 23
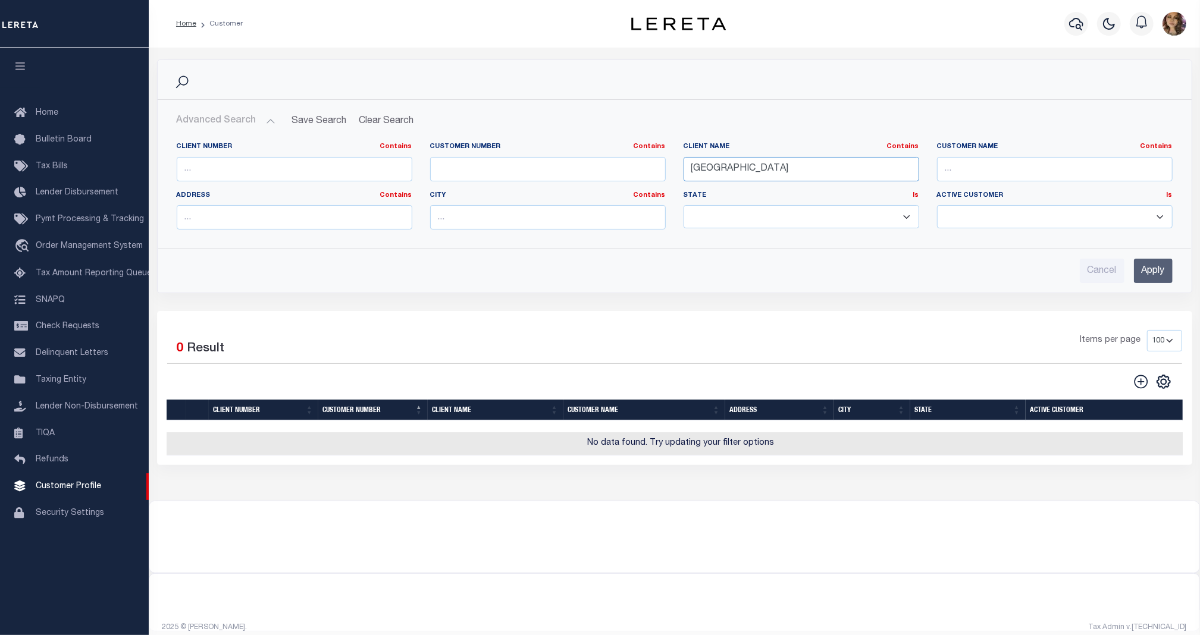
drag, startPoint x: 757, startPoint y: 171, endPoint x: 639, endPoint y: 170, distance: 117.8
click at [639, 170] on div "Client Number Contains Contains Is Customer Number Contains Contains Is Contains" at bounding box center [675, 190] width 1014 height 97
type input "boston"
click at [1150, 274] on input "Apply" at bounding box center [1153, 271] width 39 height 24
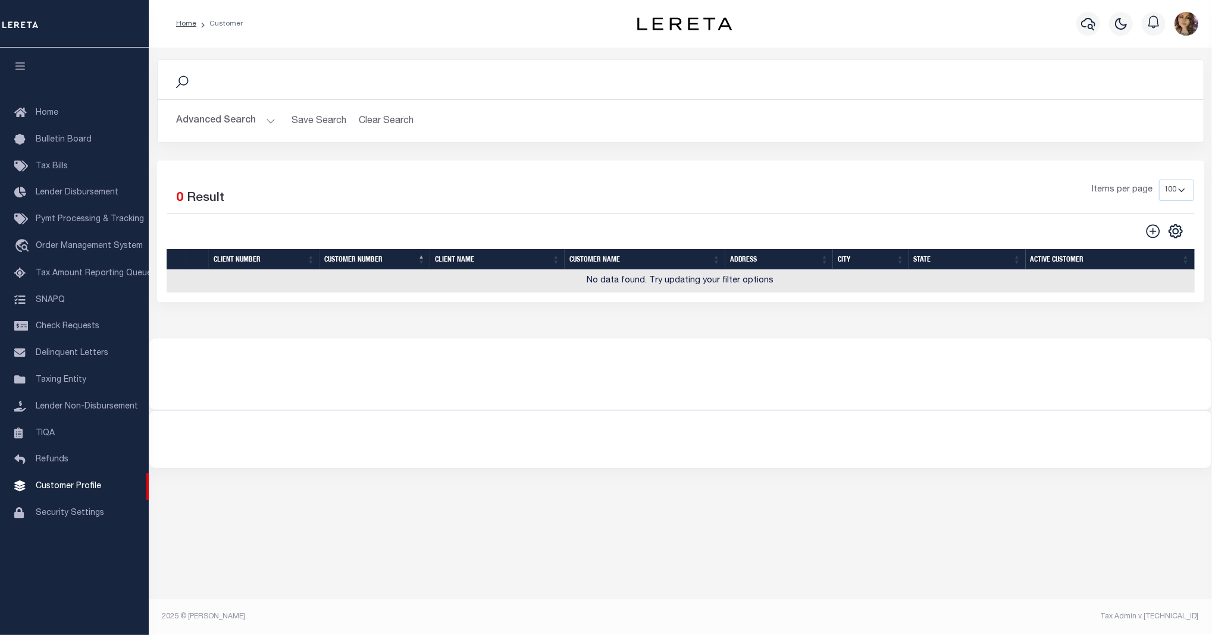
click at [266, 118] on button "Advanced Search" at bounding box center [226, 120] width 99 height 23
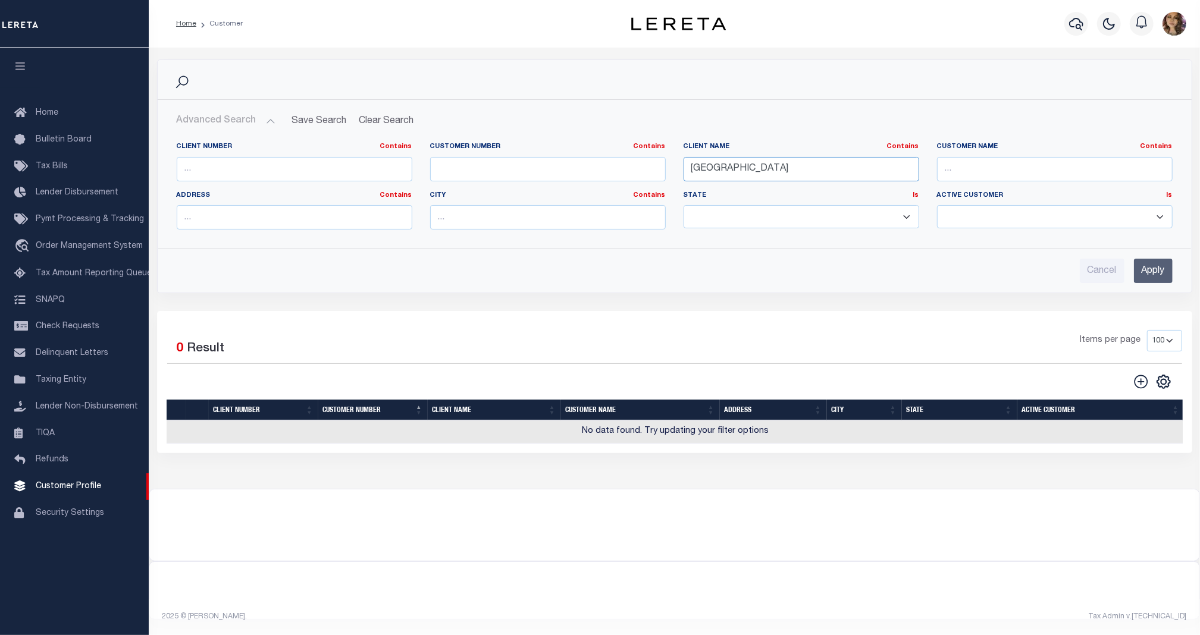
drag, startPoint x: 767, startPoint y: 170, endPoint x: 653, endPoint y: 176, distance: 113.8
click at [653, 176] on div "Client Number Contains Contains Is Customer Number Contains Contains Is Contains" at bounding box center [675, 190] width 1014 height 97
click at [326, 170] on input "text" at bounding box center [295, 169] width 236 height 24
type input "1100"
click at [1142, 271] on input "Apply" at bounding box center [1153, 271] width 39 height 24
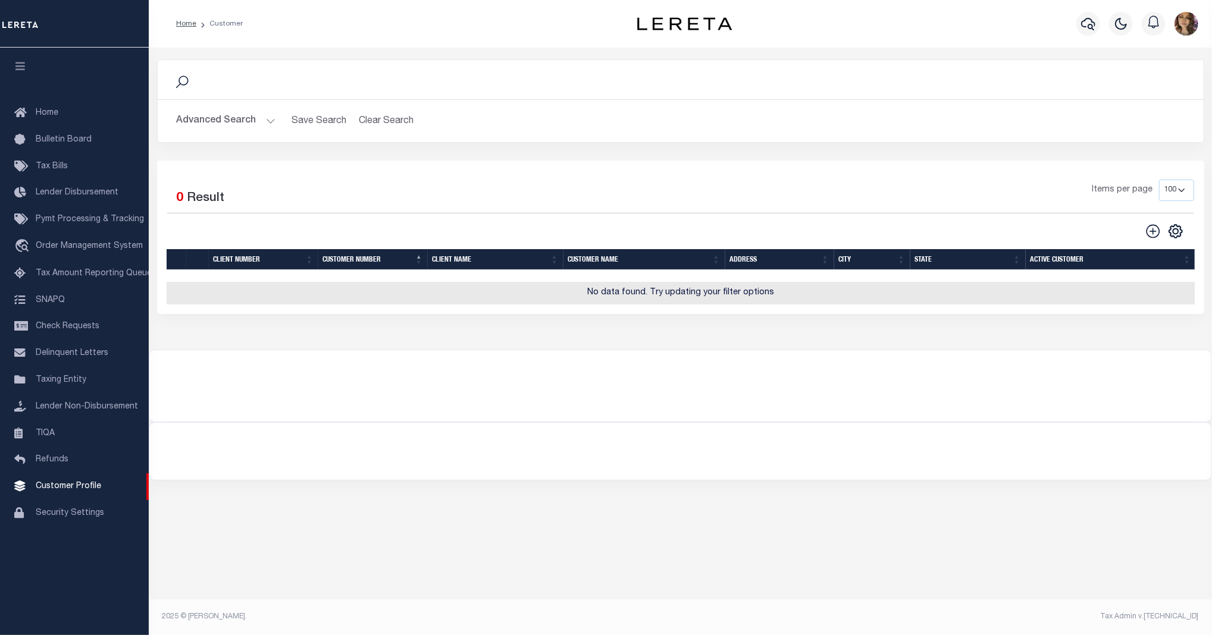
click at [265, 120] on button "Advanced Search" at bounding box center [226, 120] width 99 height 23
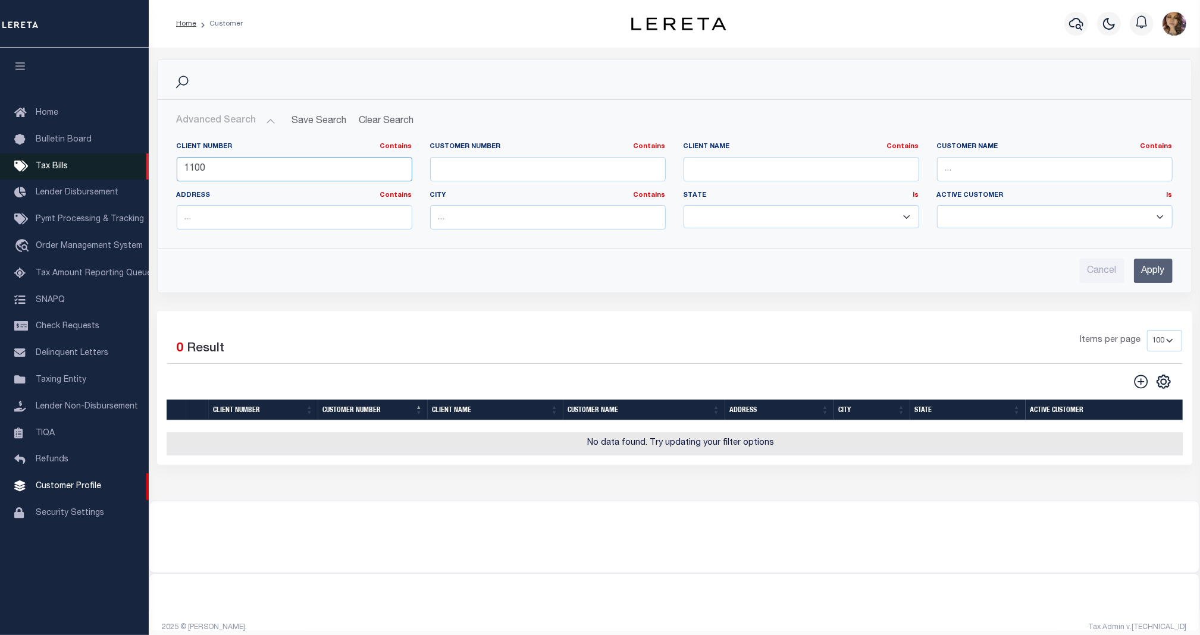
drag, startPoint x: 256, startPoint y: 164, endPoint x: 112, endPoint y: 159, distance: 144.0
click at [112, 159] on div "Home Customer Profile Sign out" at bounding box center [600, 323] width 1200 height 646
click at [498, 164] on input "text" at bounding box center [548, 169] width 236 height 24
type input "1100"
click at [1152, 274] on input "Apply" at bounding box center [1153, 271] width 39 height 24
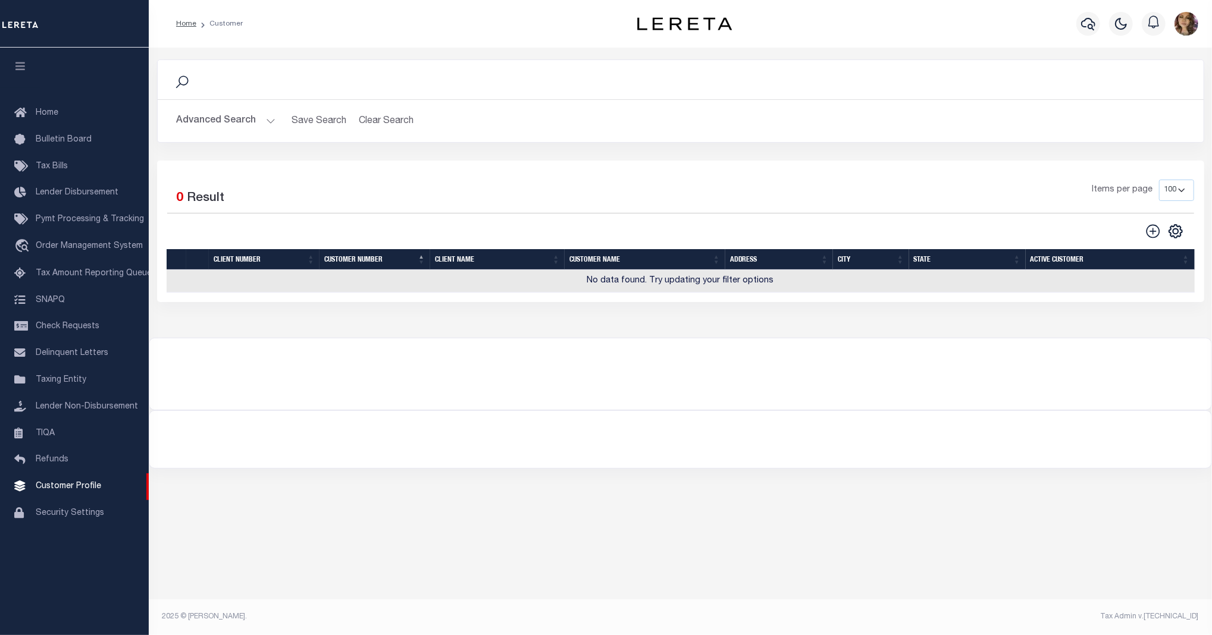
click at [262, 115] on button "Advanced Search" at bounding box center [226, 120] width 99 height 23
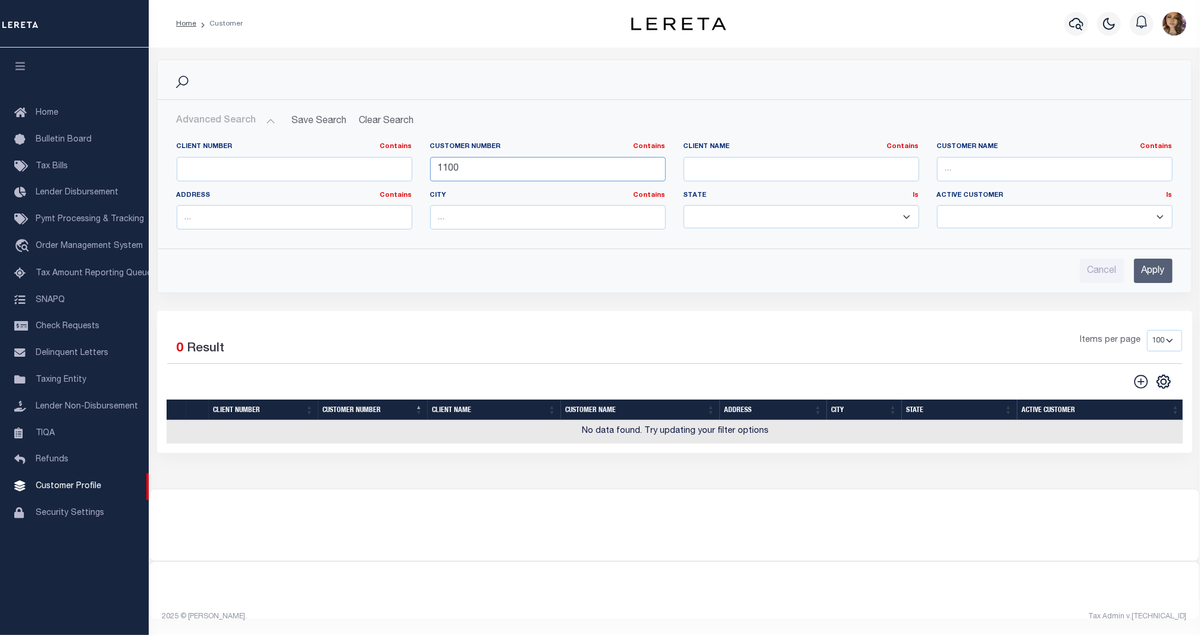
drag, startPoint x: 481, startPoint y: 167, endPoint x: 406, endPoint y: 163, distance: 75.1
click at [406, 163] on div "Client Number Contains Contains Is Customer Number Contains Contains Is 1100 Is" at bounding box center [675, 190] width 1014 height 97
click at [402, 117] on button "Clear Search" at bounding box center [386, 120] width 65 height 23
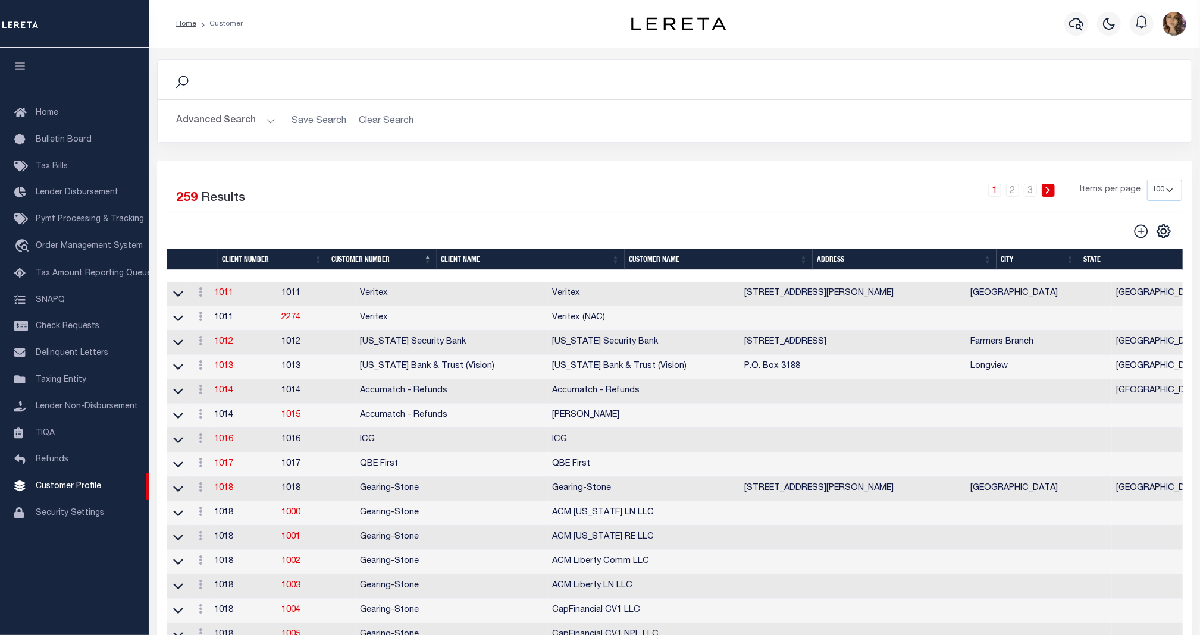
click at [695, 257] on th "Customer Name" at bounding box center [719, 259] width 188 height 21
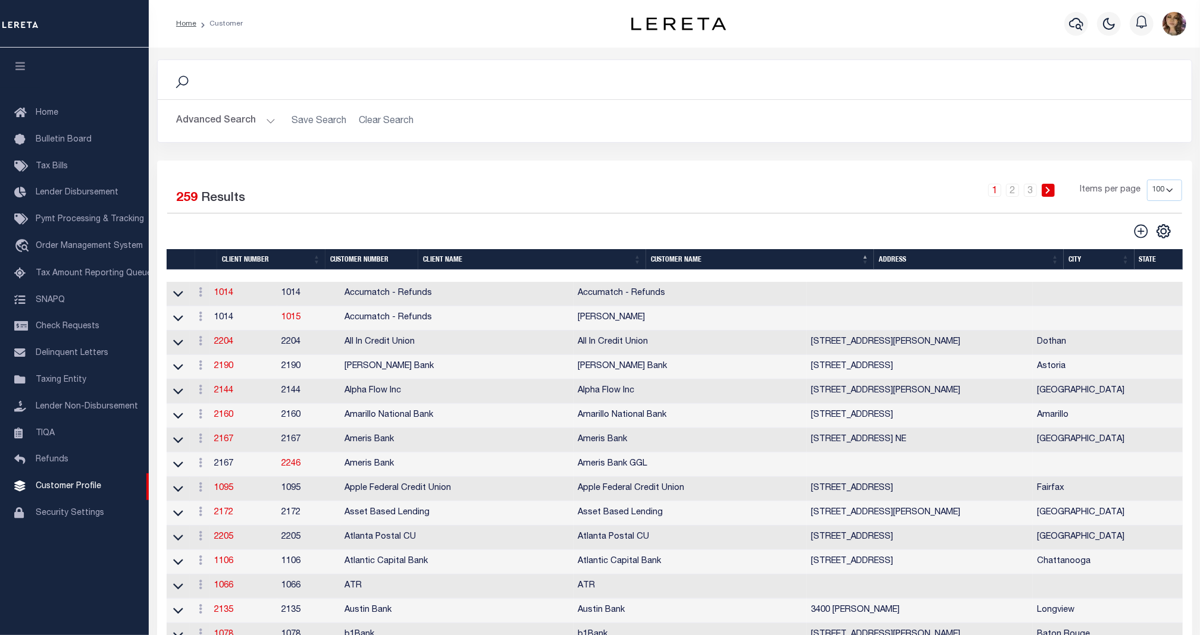
click at [266, 121] on button "Advanced Search" at bounding box center [226, 120] width 99 height 23
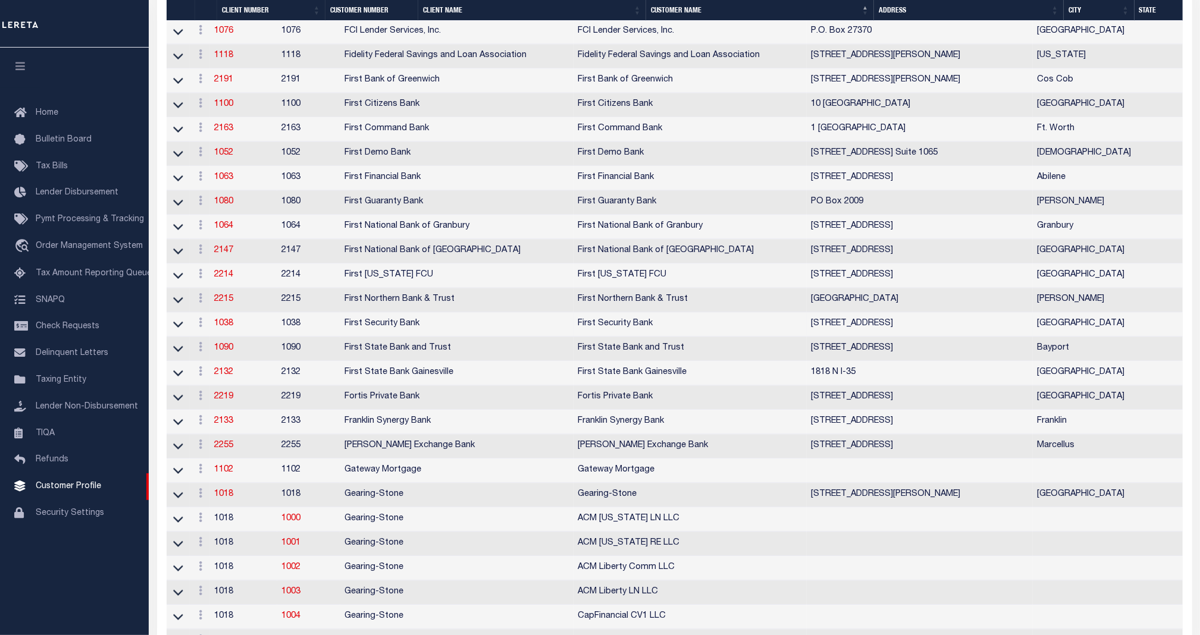
scroll to position [1778, 0]
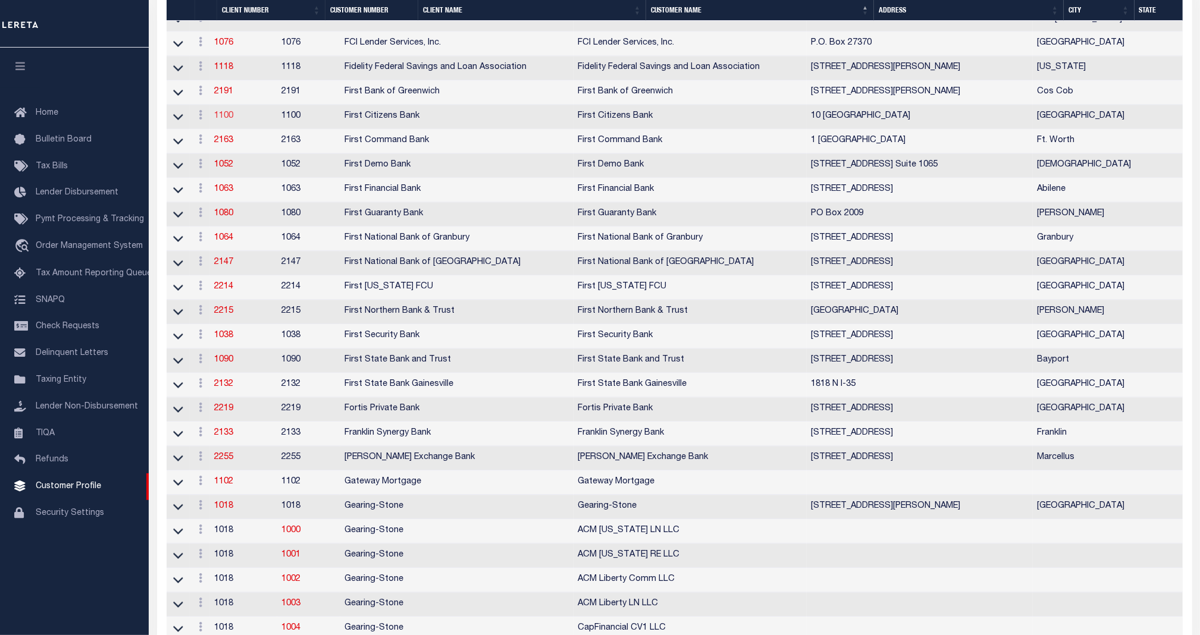
click at [225, 121] on link "1100" at bounding box center [224, 116] width 19 height 8
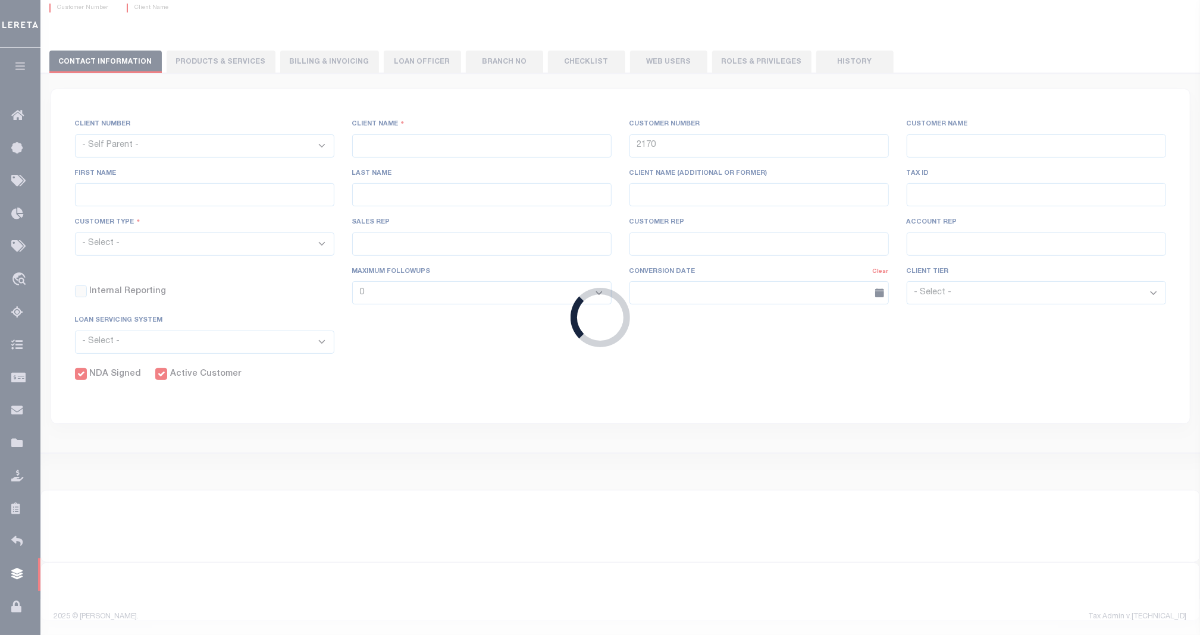
select select
type input "First Citizens Bank"
type input "1100"
type input "First Citizens Bank"
type input "Armine"
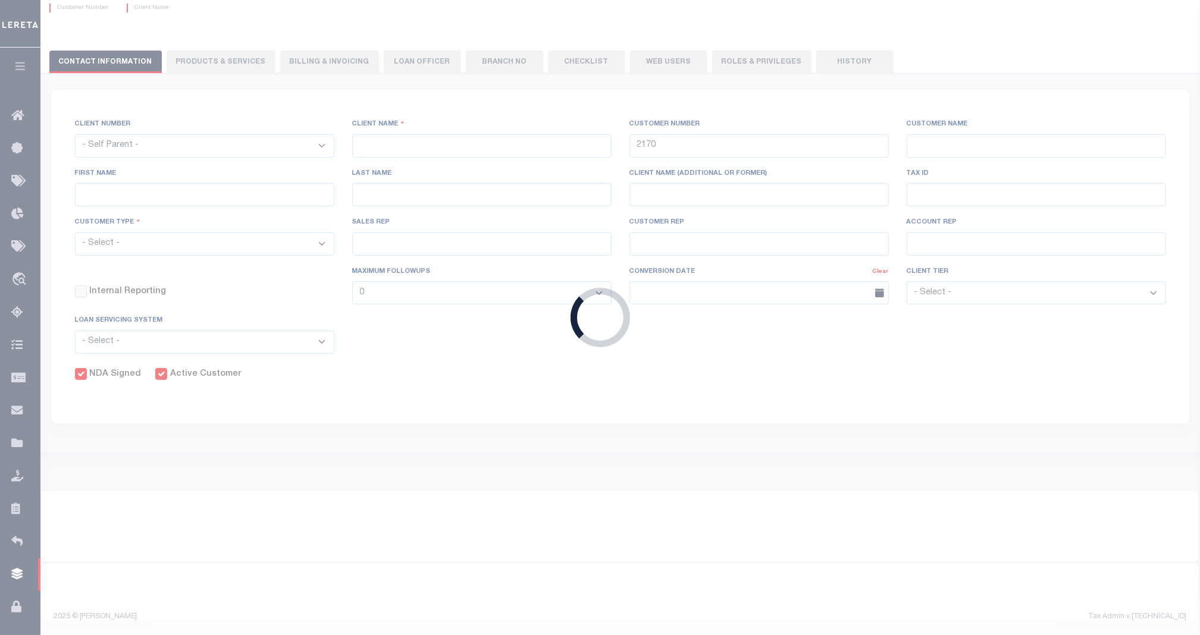
type input "Mankerian"
select select "Mixed Portfolio"
type input "Barbara Kendrick"
type input "Beth Wiebe"
checkbox input "true"
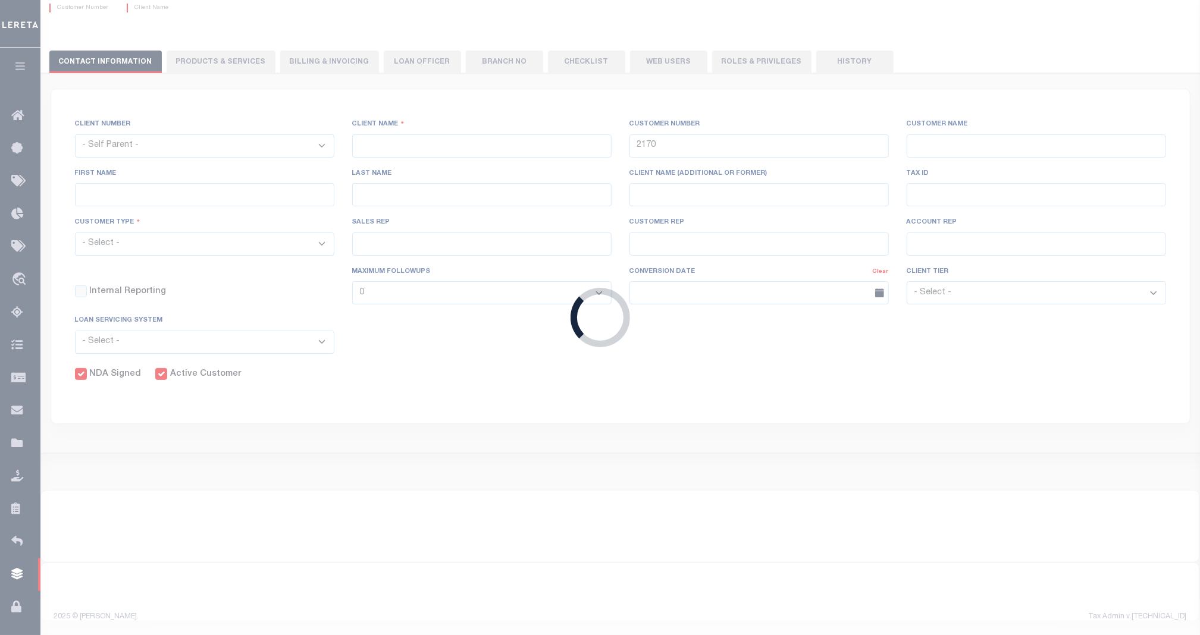
checkbox input "true"
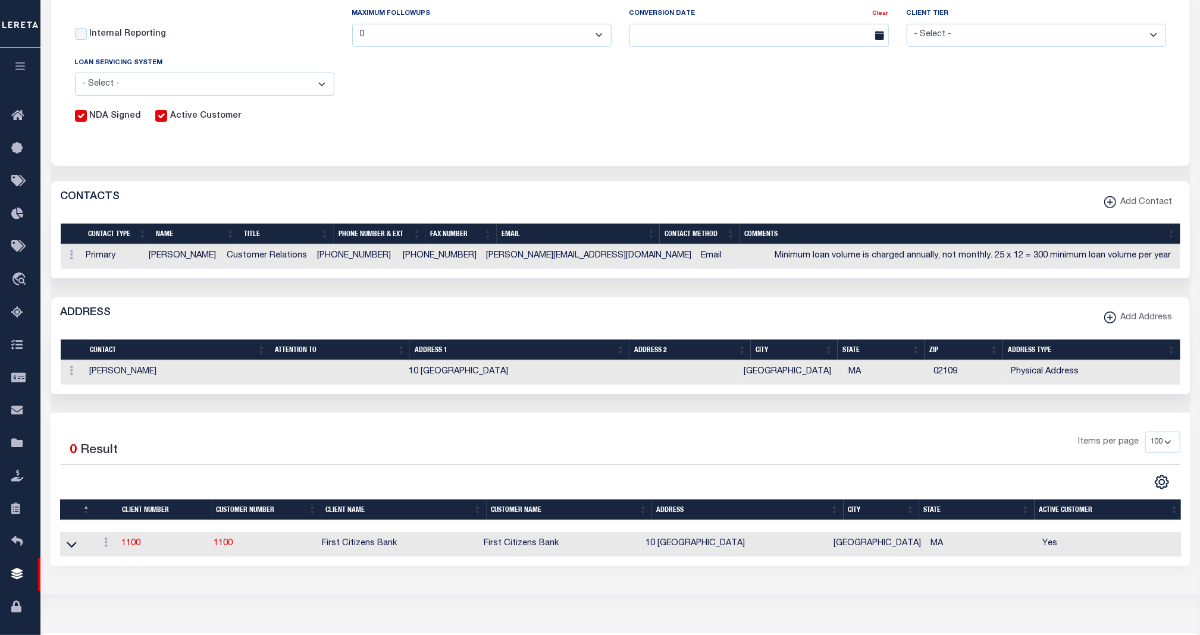
scroll to position [529, 0]
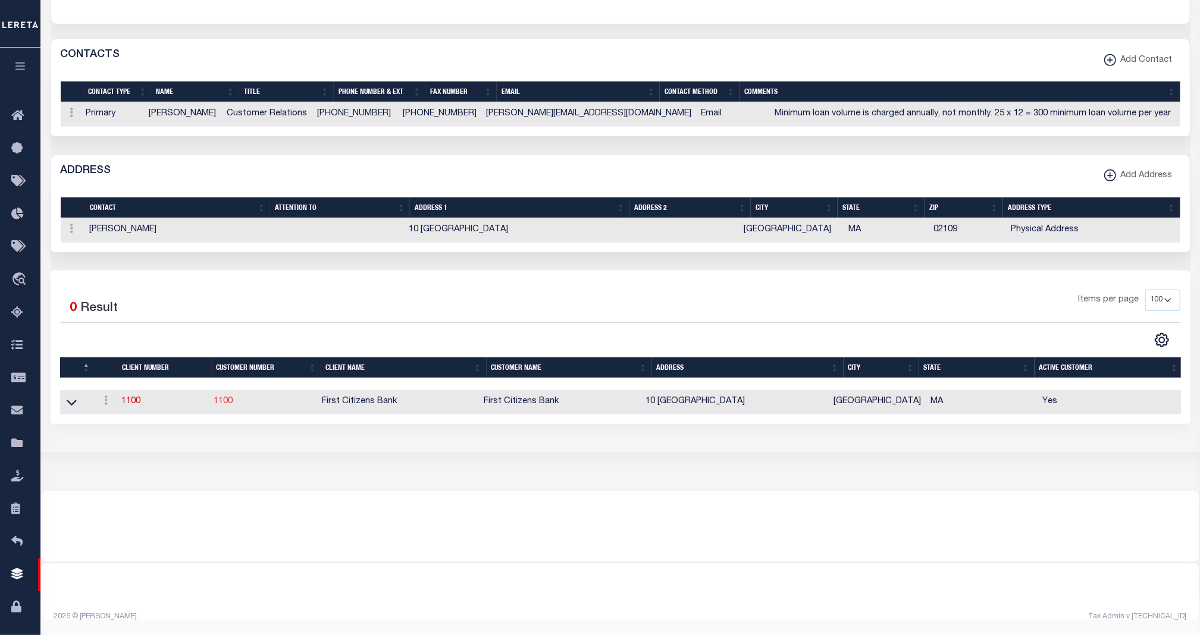
click at [228, 397] on link "1100" at bounding box center [223, 401] width 19 height 8
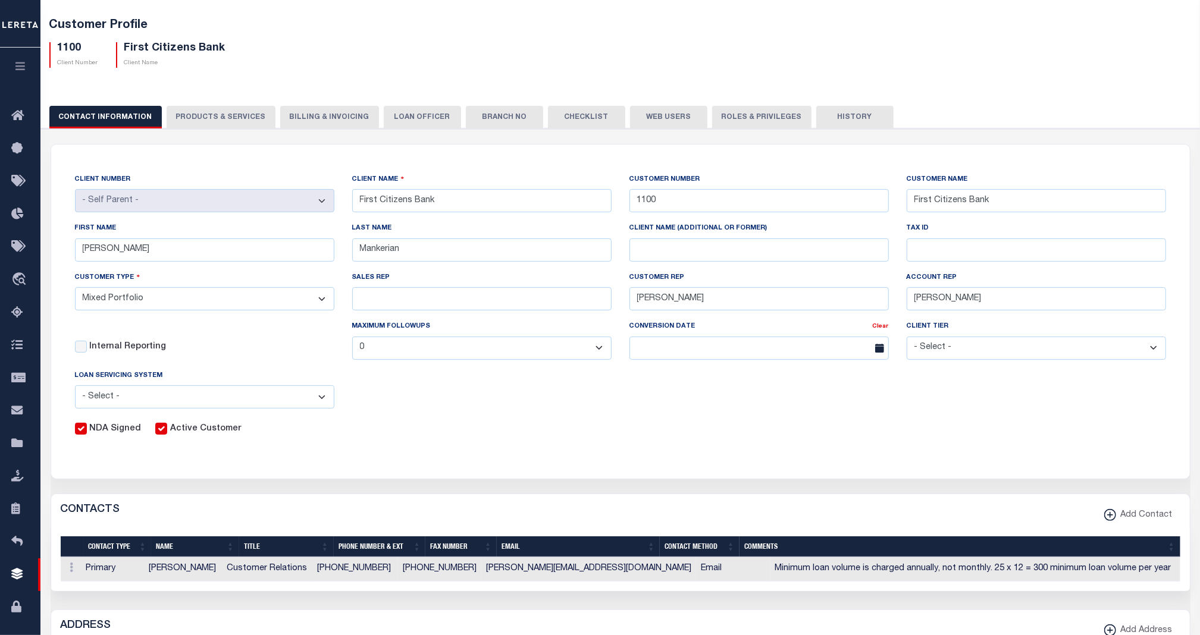
scroll to position [0, 0]
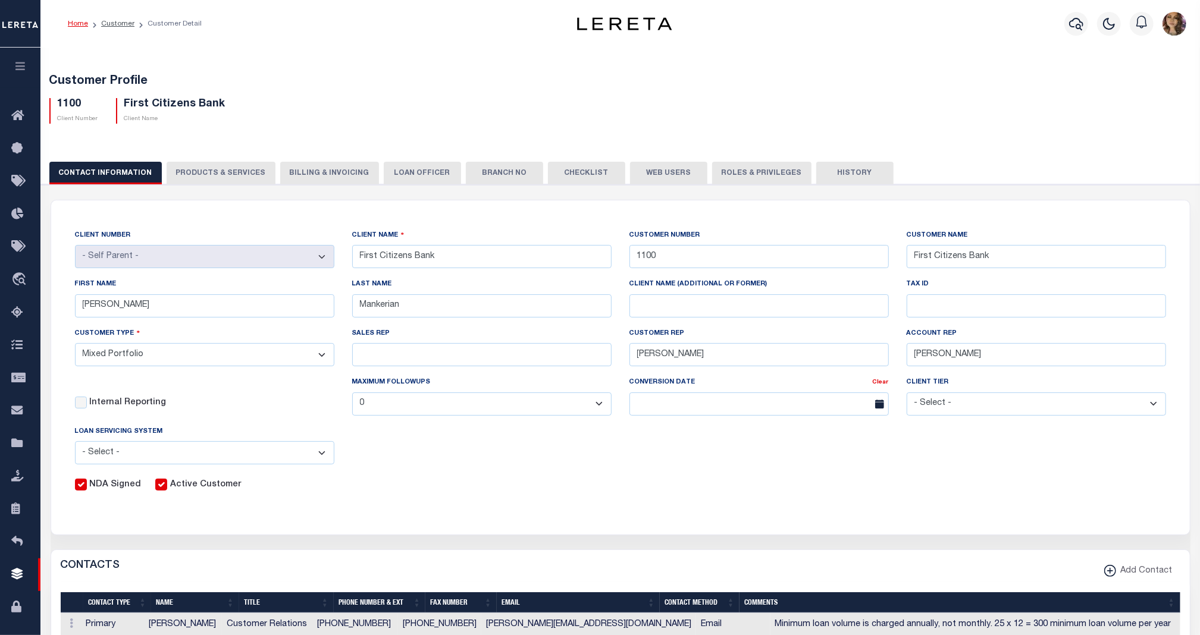
click at [355, 96] on div "1100 Client Number First Citizens Bank Client Name" at bounding box center [620, 106] width 1160 height 35
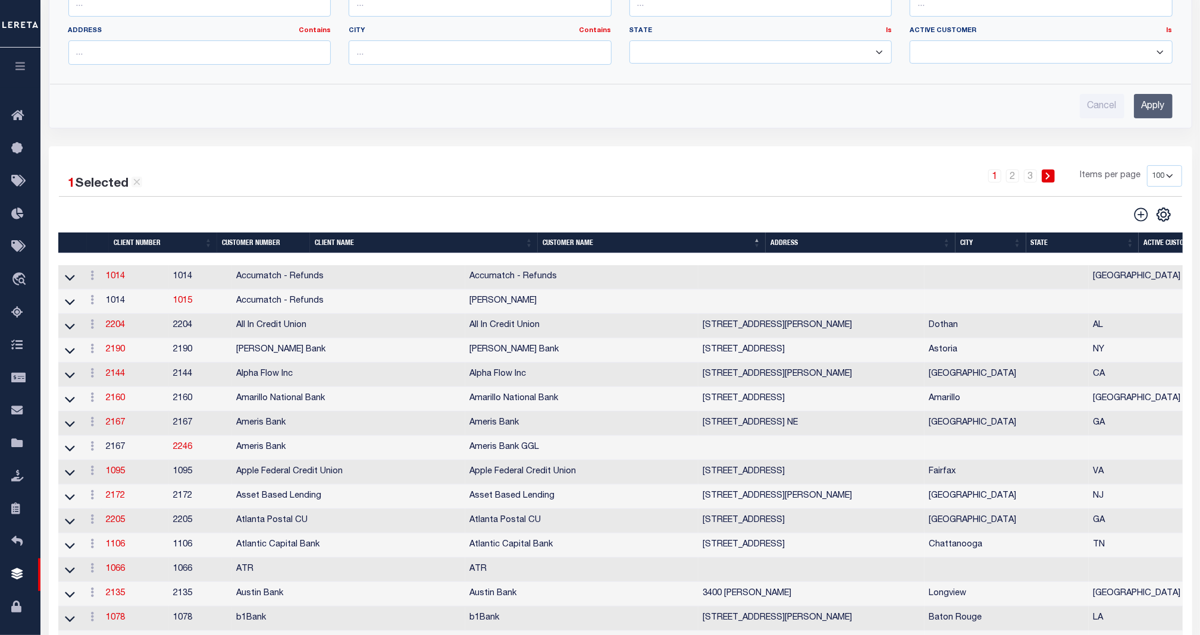
scroll to position [427, 0]
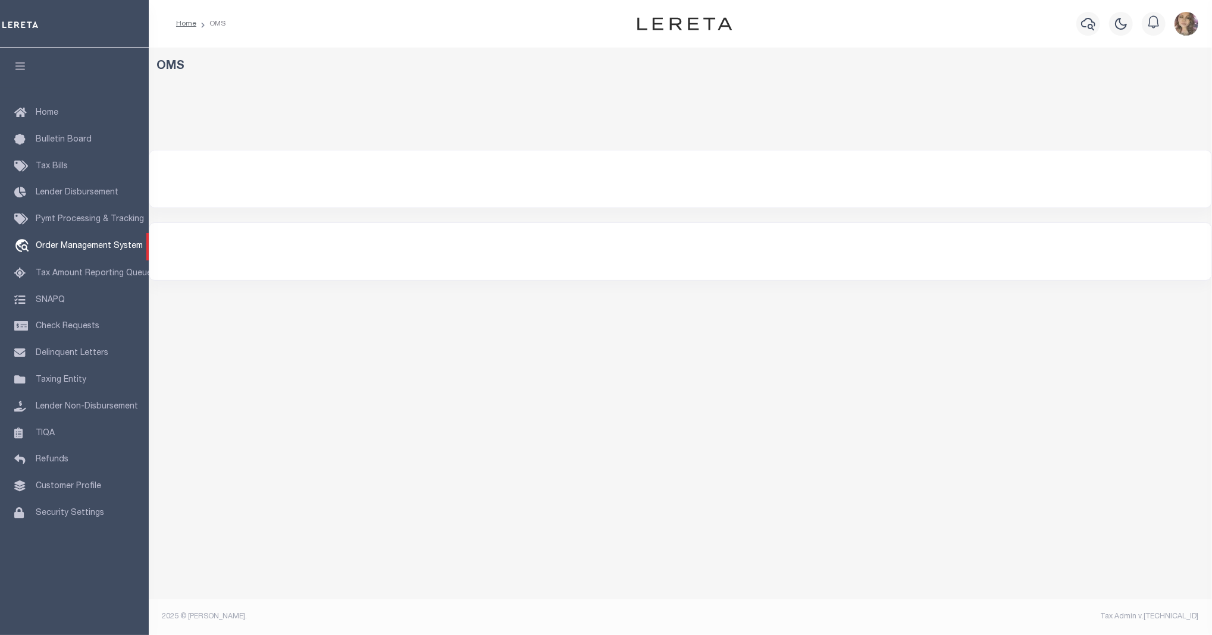
select select "200"
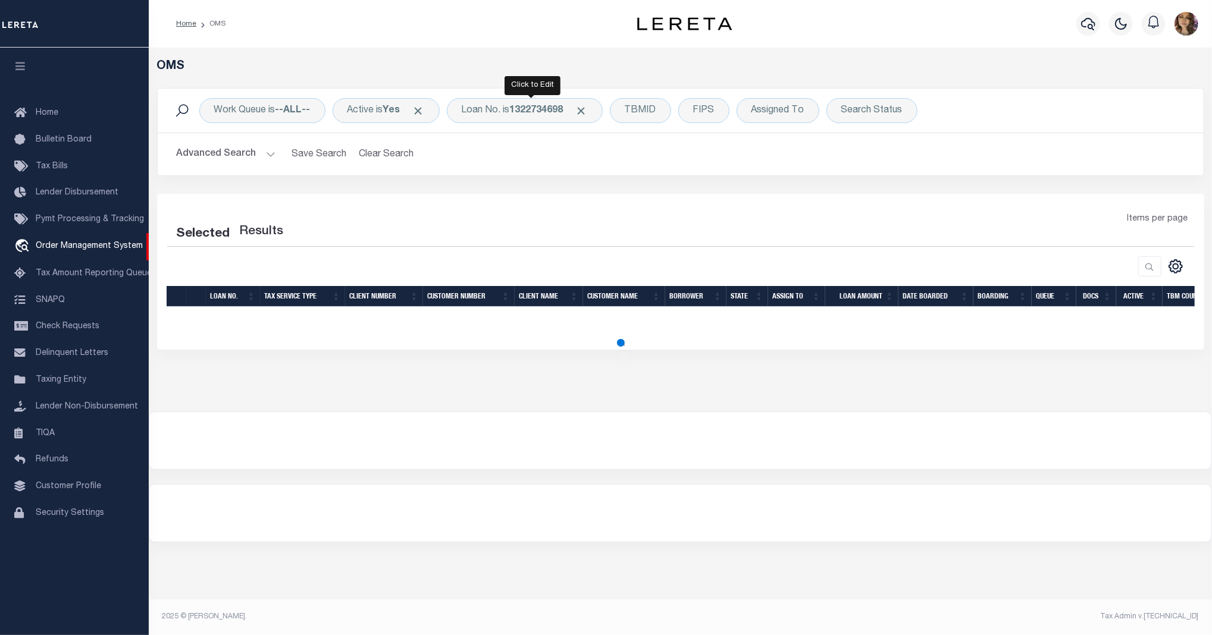
select select "200"
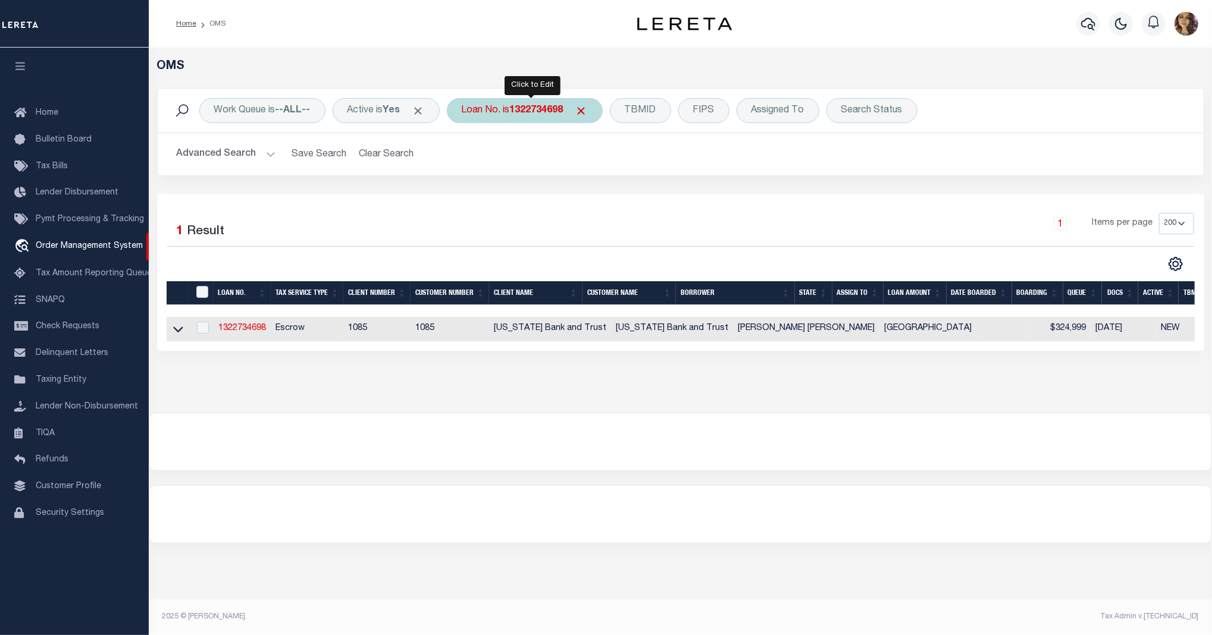
click at [523, 117] on div "Loan No. is 1322734698" at bounding box center [525, 110] width 156 height 25
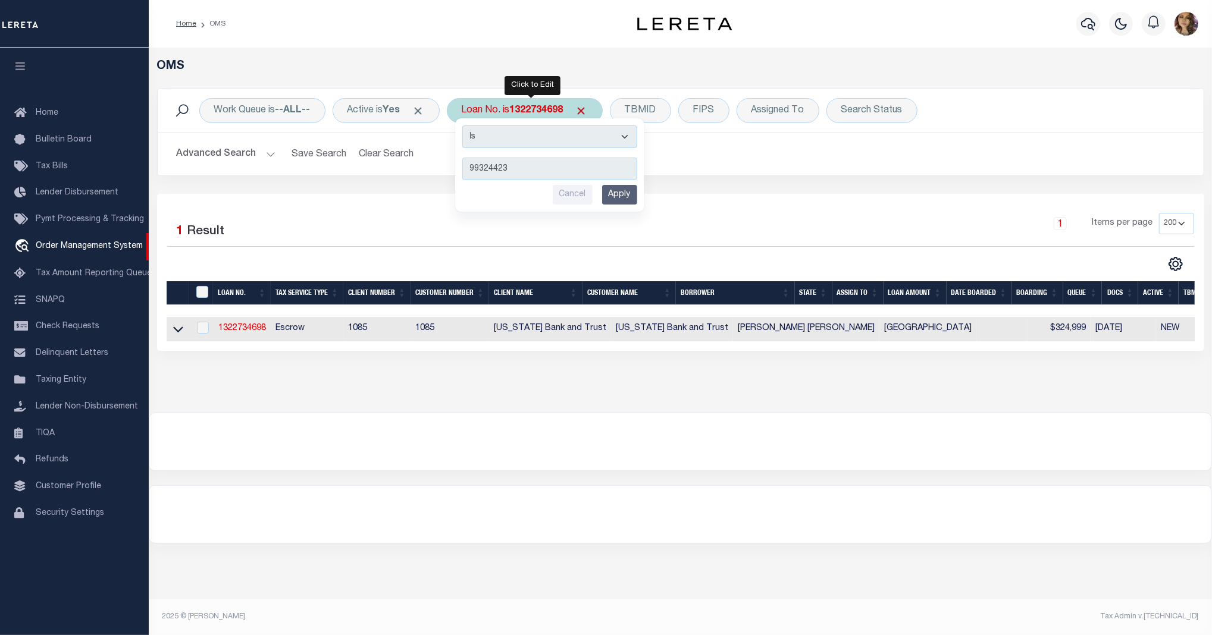
type input "993244235"
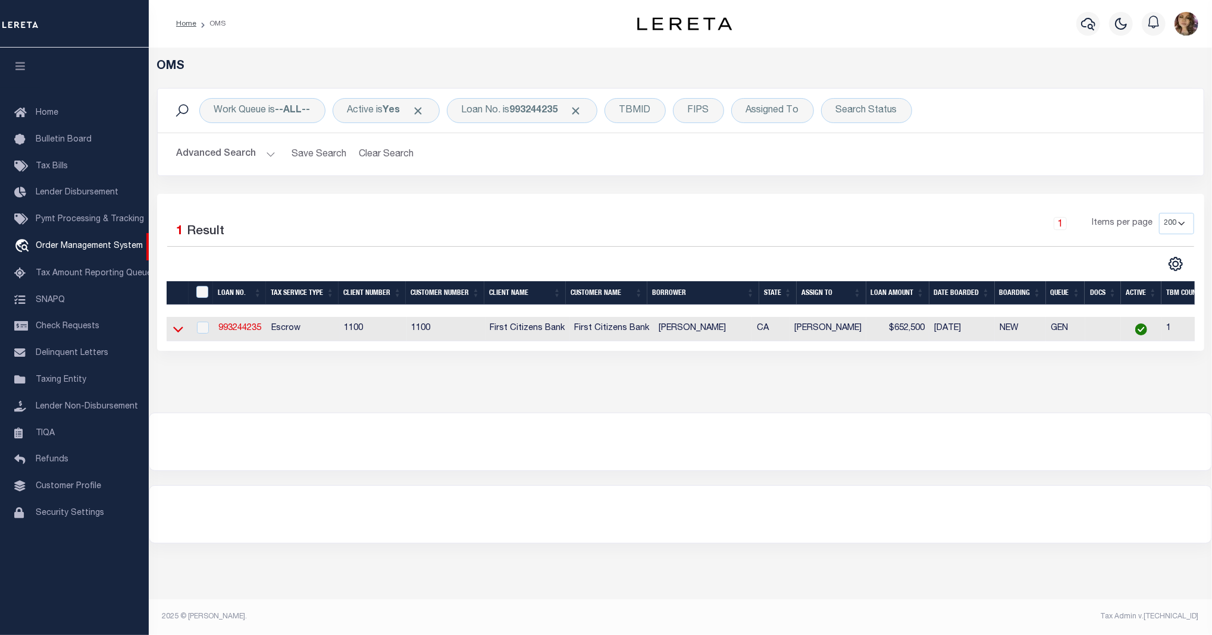
click at [176, 332] on icon at bounding box center [178, 329] width 10 height 12
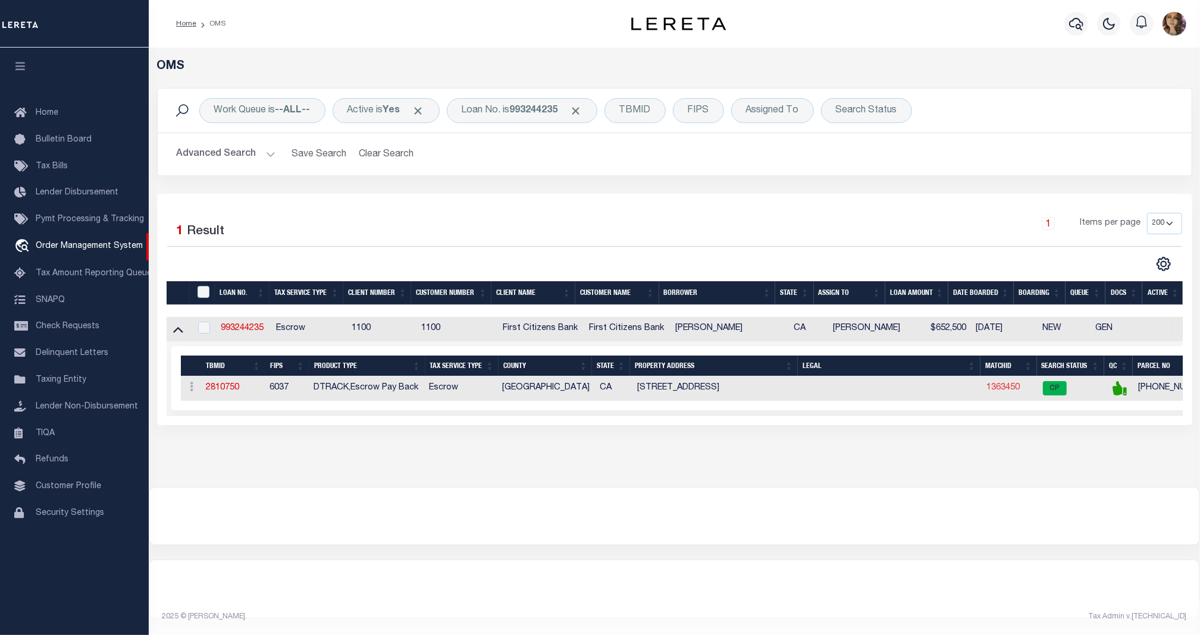
click at [1009, 392] on link "1363450" at bounding box center [1002, 388] width 33 height 8
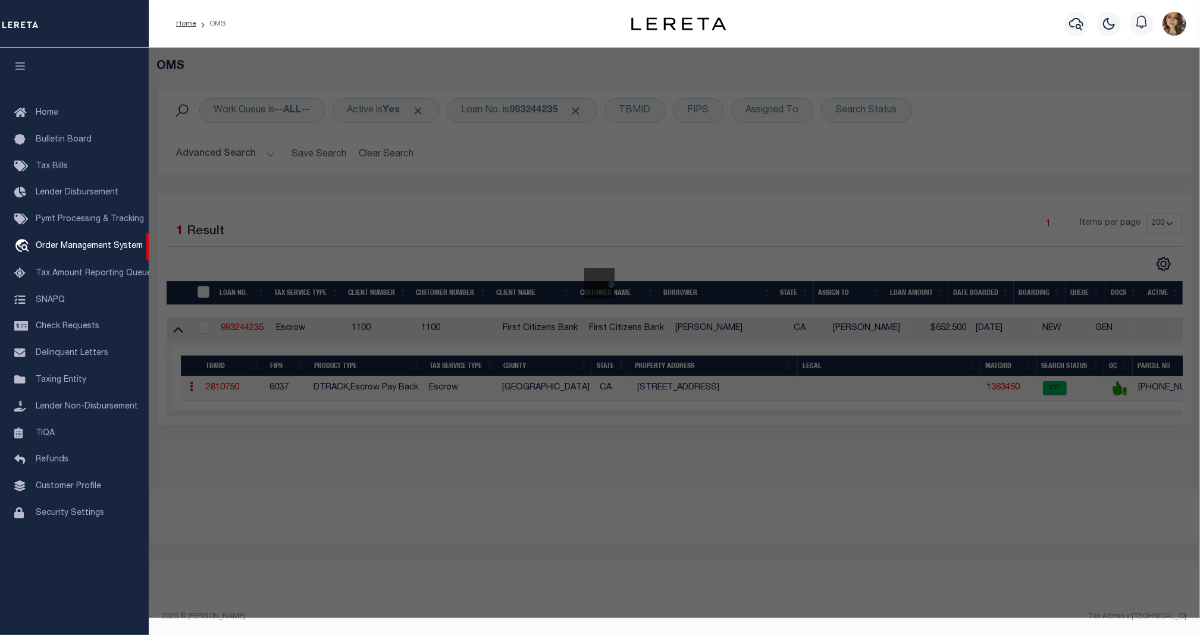
checkbox input "false"
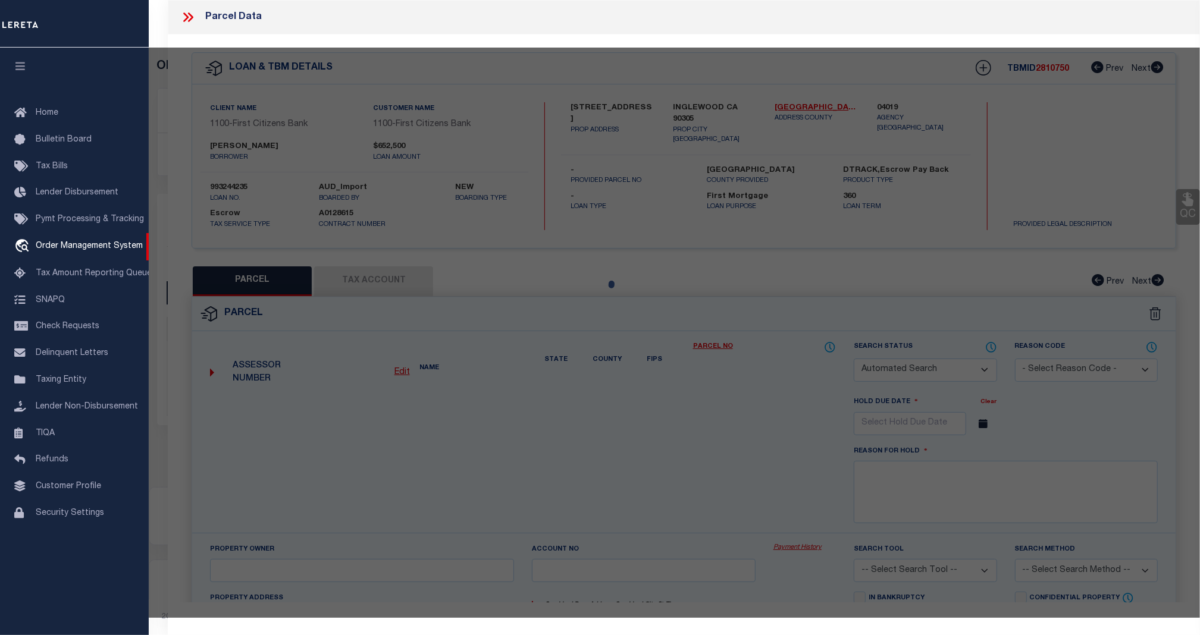
select select "CP"
type input "OLUKEMI ODEBIYI SMITH"
select select
type input "3721 FARNHAM LN"
checkbox input "false"
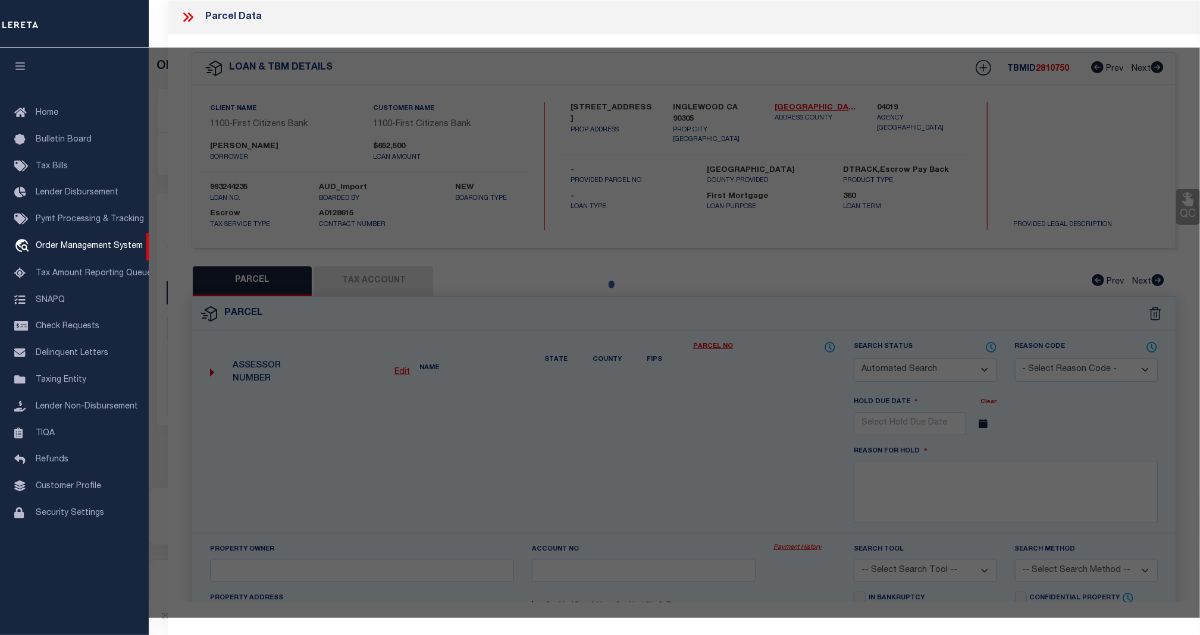
type input "INGLEWOOD CA 90305"
type textarea "TR=39164 LOTS 7,8,9 CONDOMINIUM*UNIT 77"
type textarea "Tax ID Special Project"
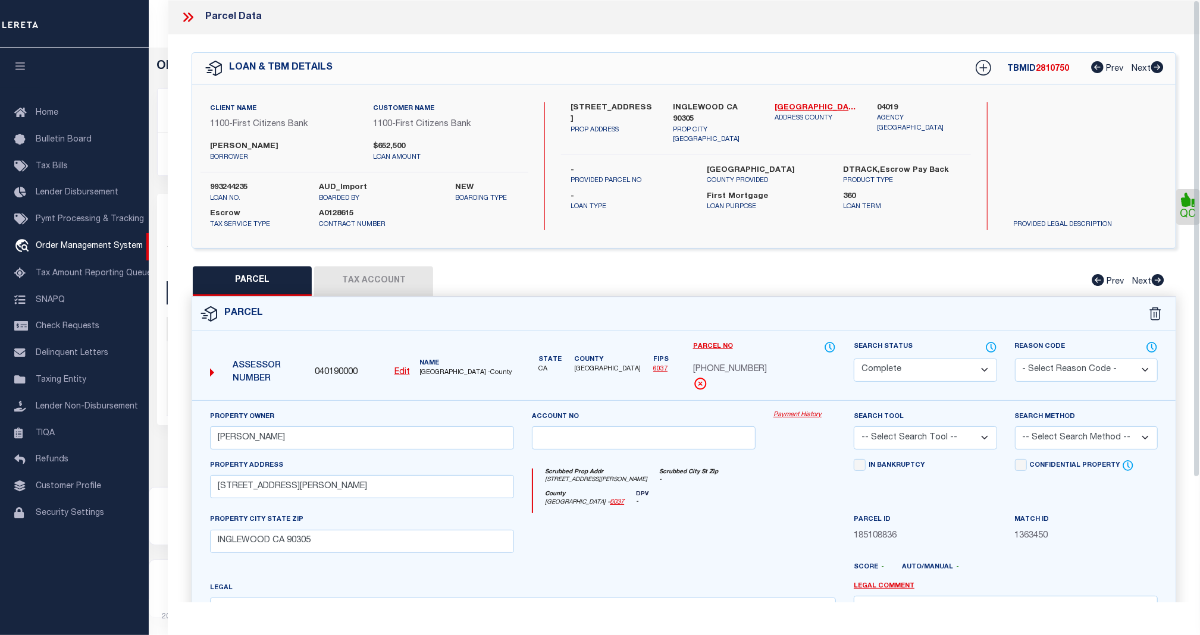
click at [791, 417] on link "Payment History" at bounding box center [804, 415] width 62 height 10
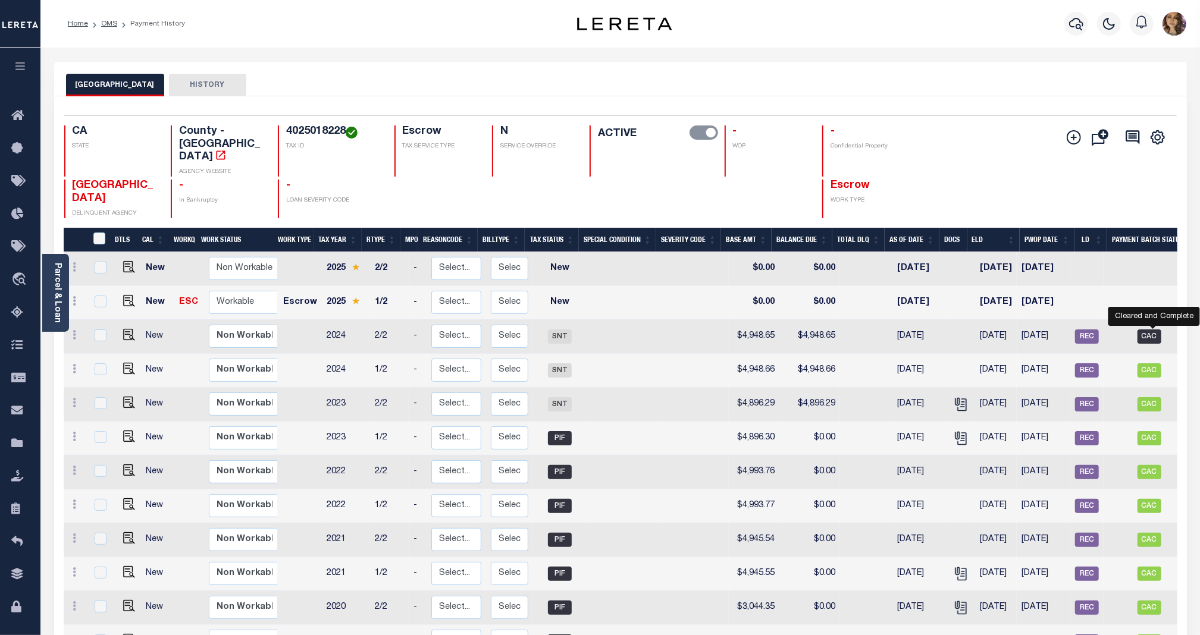
click at [1157, 330] on span "CAC" at bounding box center [1149, 337] width 24 height 14
checkbox input "true"
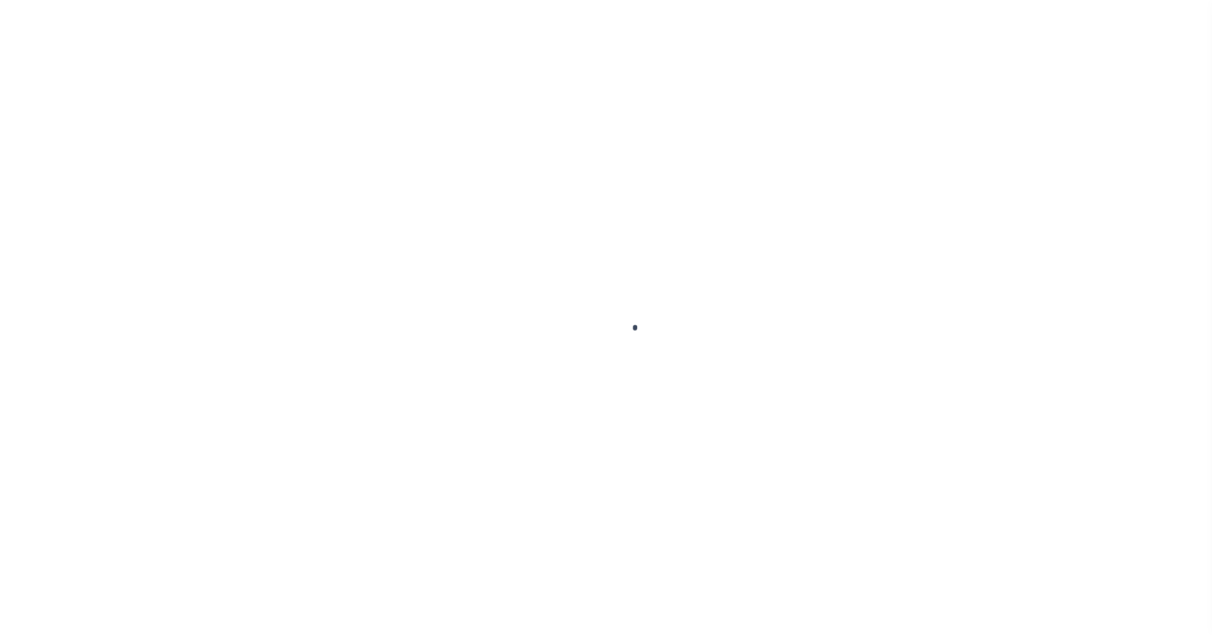
select select "CAC"
select select "TRA"
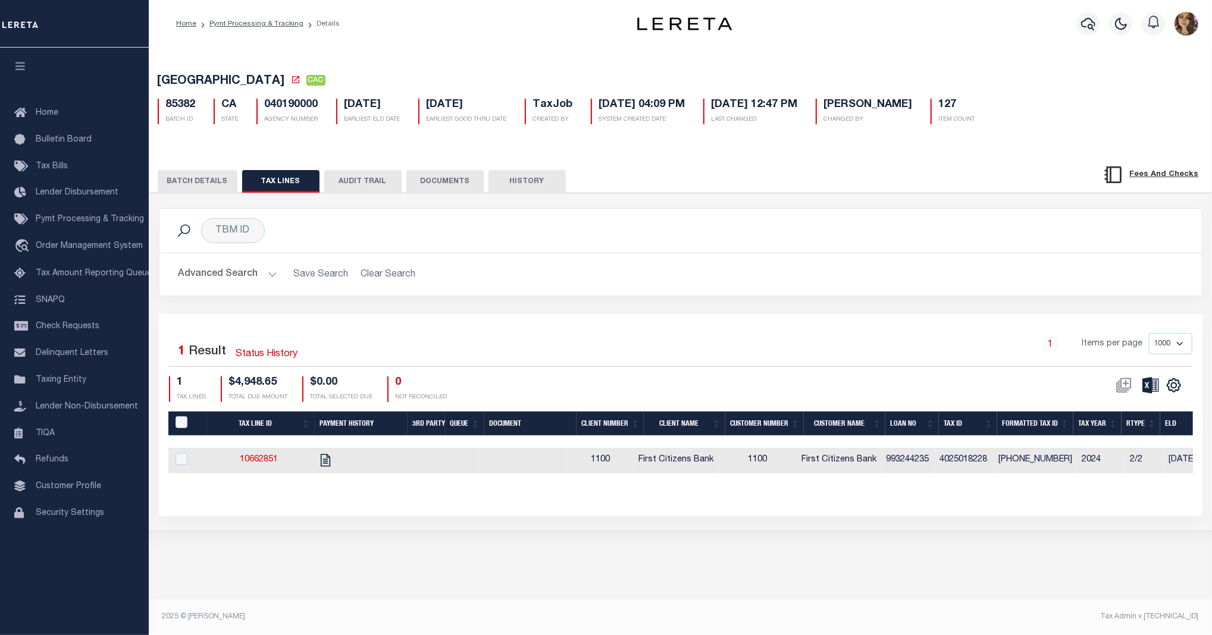
click at [198, 180] on button "BATCH DETAILS" at bounding box center [198, 181] width 80 height 23
